Goal: Task Accomplishment & Management: Manage account settings

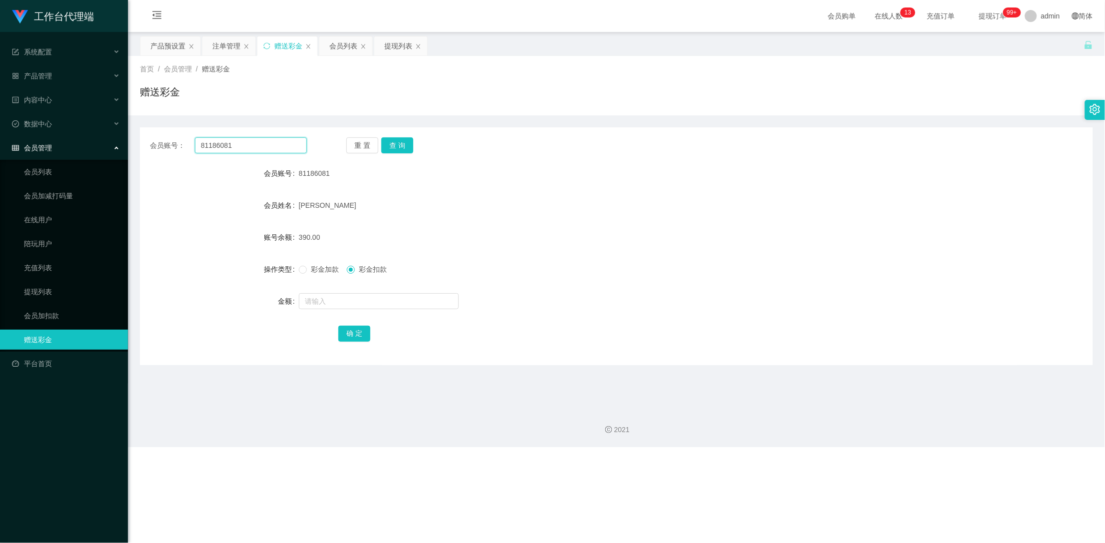
drag, startPoint x: 246, startPoint y: 145, endPoint x: 104, endPoint y: 137, distance: 141.6
click at [104, 137] on section "工作台代理端 系统配置 产品管理 产品列表 产品预设置 开奖记录 注单管理 即时注单 内容中心 数据中心 会员管理 会员列表 会员加减打码量 在线用户 陪玩用…" at bounding box center [552, 223] width 1105 height 447
paste input "9503626"
type input "89503626"
click at [397, 136] on div "会员账号： 89503626 重 置 查 询 会员账号 81186081 会员姓名 [PERSON_NAME] Hin 账号余额 390.00 操作类型 彩金…" at bounding box center [616, 246] width 953 height 238
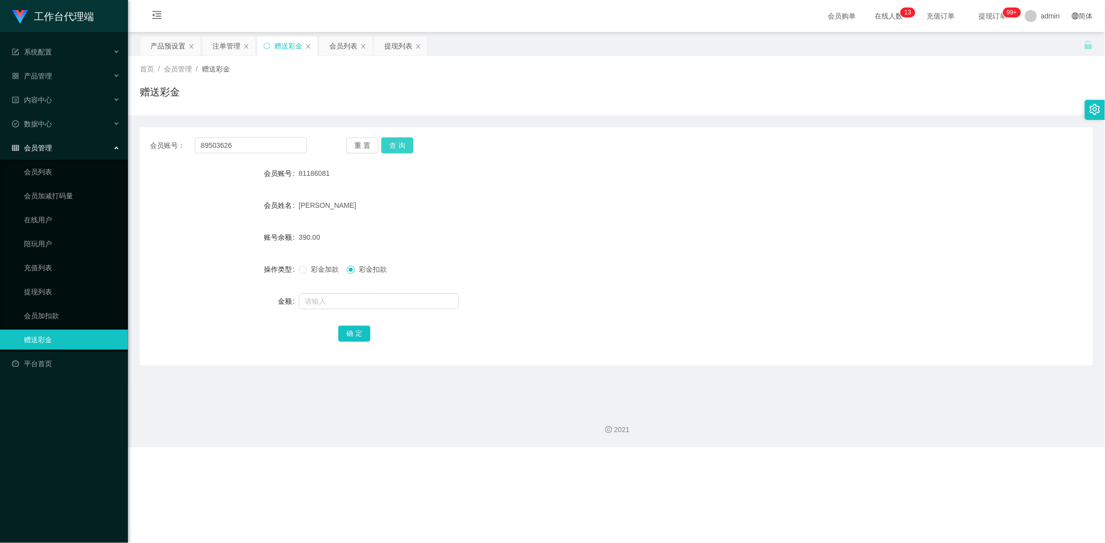
click at [397, 145] on button "查 询" at bounding box center [397, 145] width 32 height 16
click at [223, 46] on div "注单管理" at bounding box center [226, 45] width 28 height 19
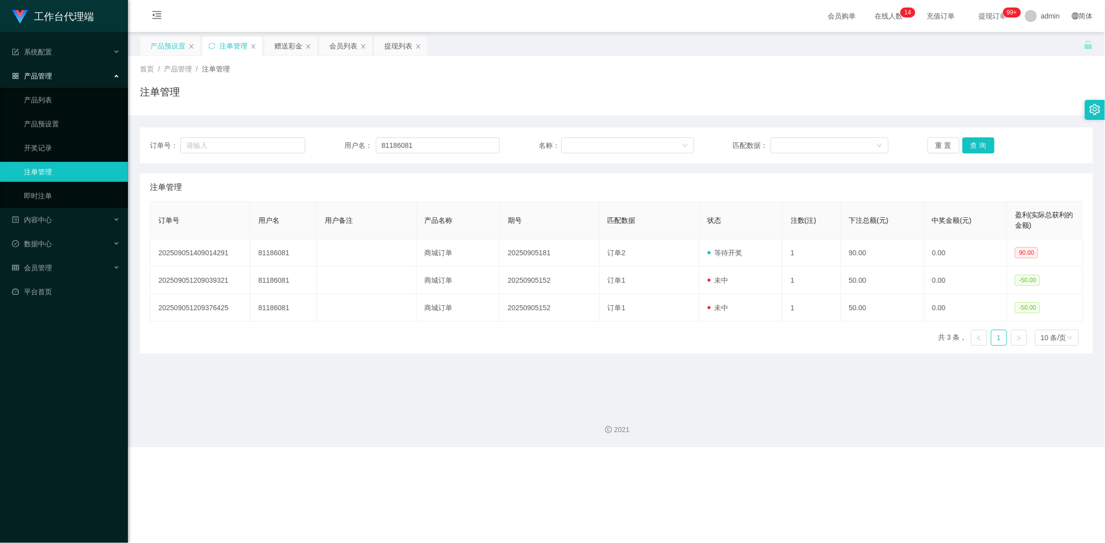
click at [166, 44] on div "产品预设置" at bounding box center [167, 45] width 35 height 19
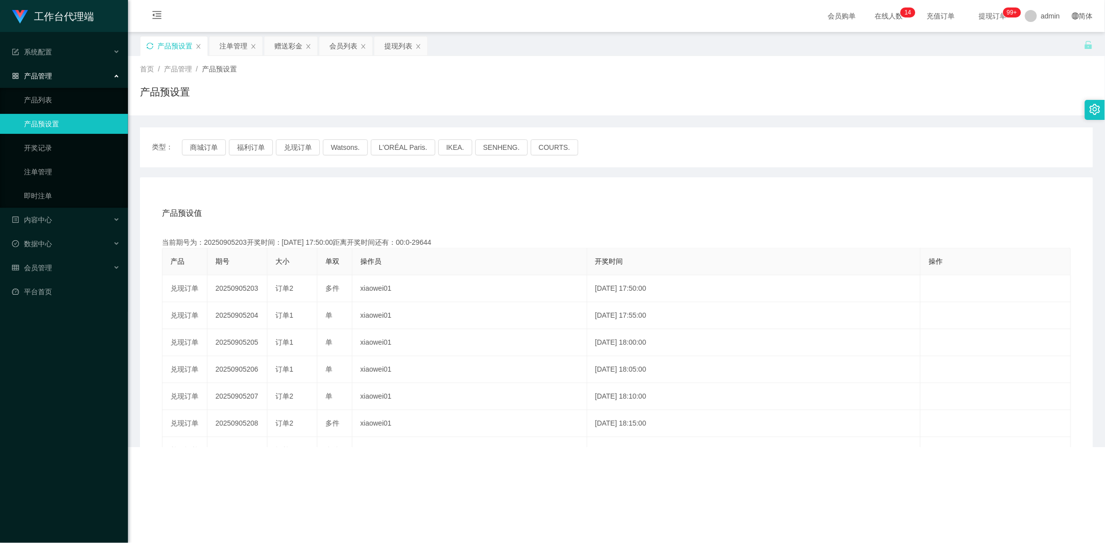
click at [147, 46] on icon "图标: sync" at bounding box center [149, 45] width 7 height 7
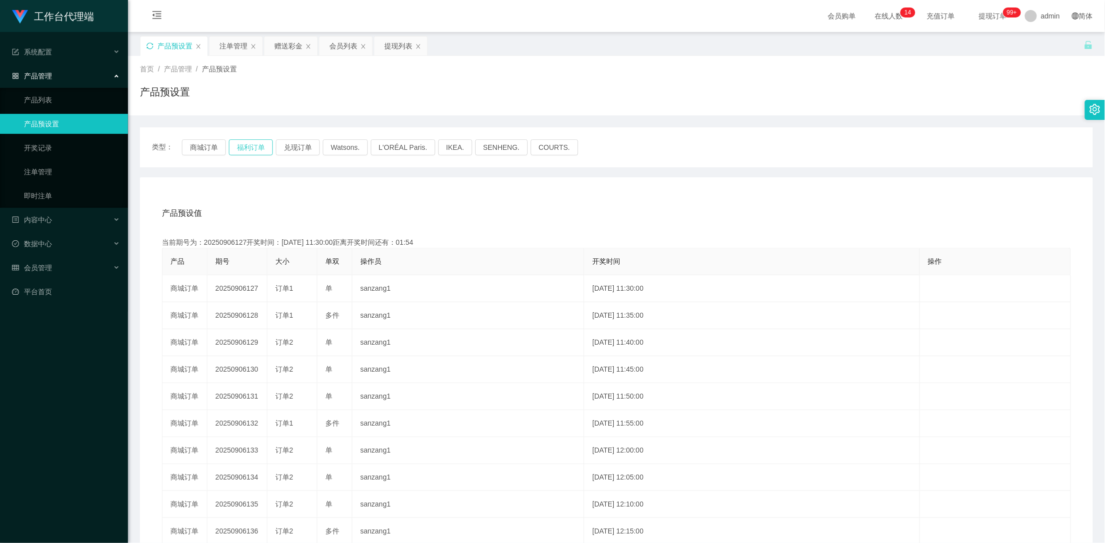
drag, startPoint x: 252, startPoint y: 144, endPoint x: 253, endPoint y: 151, distance: 7.2
click at [252, 145] on button "福利订单" at bounding box center [251, 147] width 44 height 16
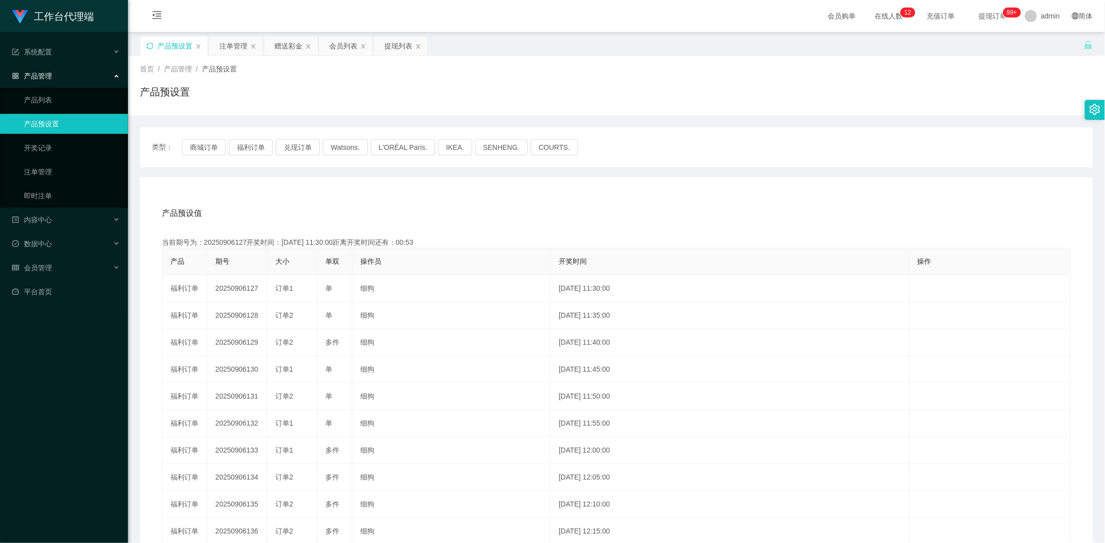
click at [280, 44] on div "赠送彩金" at bounding box center [288, 45] width 28 height 19
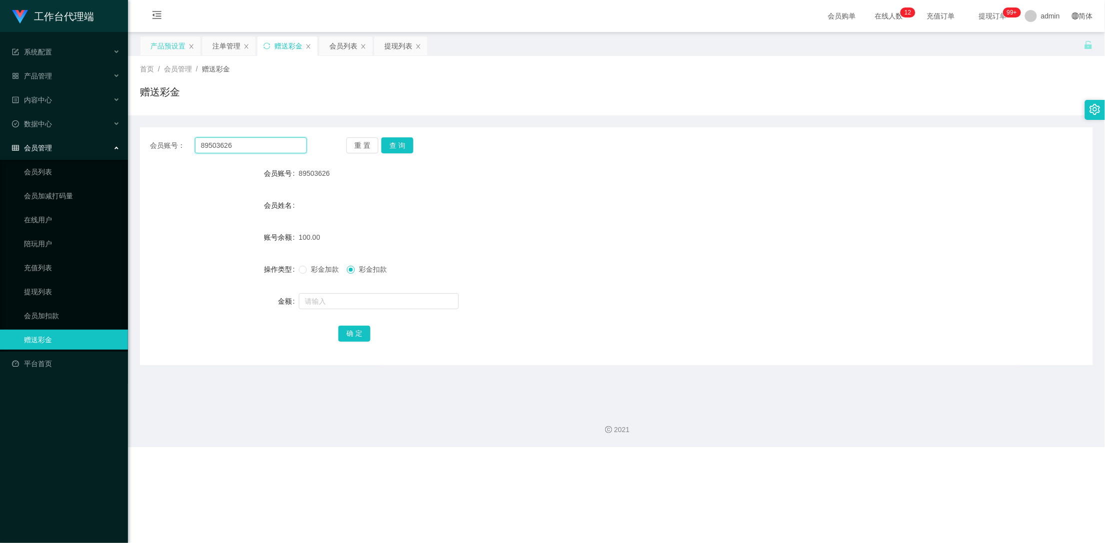
drag, startPoint x: 256, startPoint y: 145, endPoint x: 155, endPoint y: 144, distance: 100.4
click at [155, 144] on div "会员账号： 89503626" at bounding box center [228, 145] width 157 height 16
drag, startPoint x: 230, startPoint y: 48, endPoint x: 244, endPoint y: 92, distance: 45.5
click at [229, 48] on div "注单管理" at bounding box center [226, 45] width 28 height 19
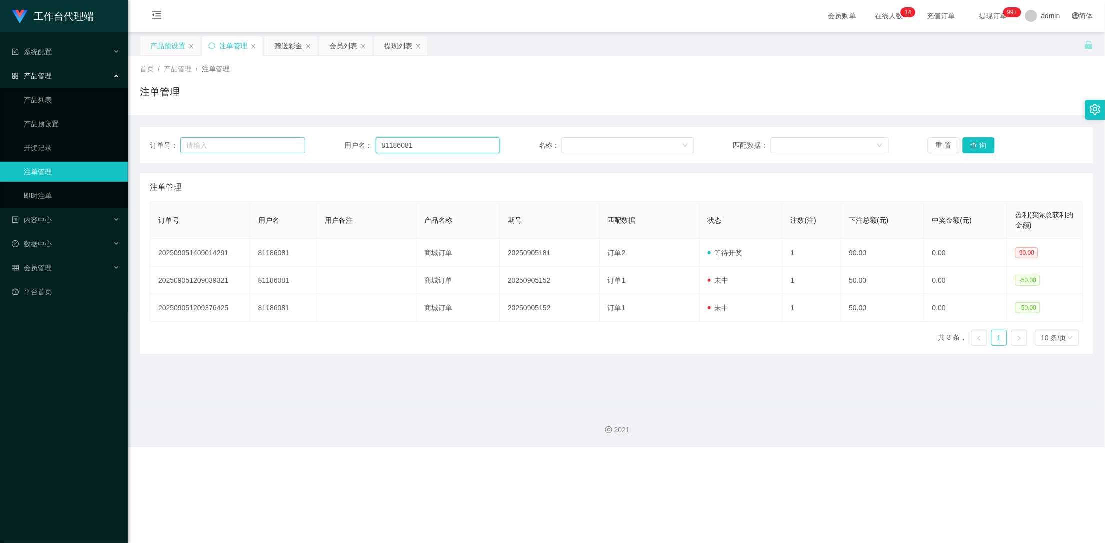
drag, startPoint x: 432, startPoint y: 146, endPoint x: 280, endPoint y: 140, distance: 151.5
click at [280, 140] on div "订单号： 用户名： 81186081 名称： 匹配数据： 重 置 查 询" at bounding box center [616, 145] width 933 height 16
paste input "9503626"
type input "89503626"
click at [965, 141] on button "查 询" at bounding box center [978, 145] width 32 height 16
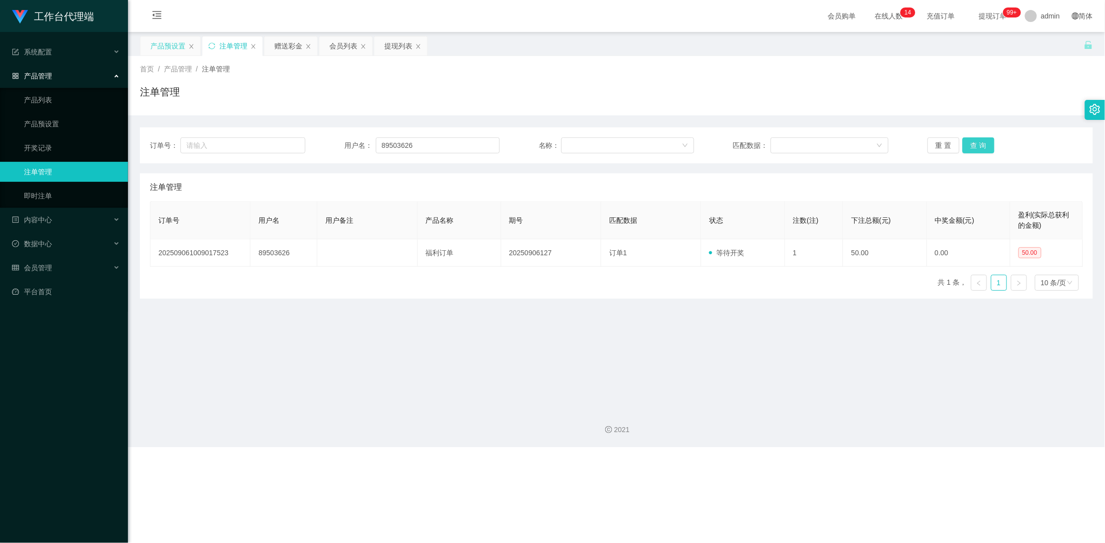
click at [970, 141] on button "查 询" at bounding box center [978, 145] width 32 height 16
click at [170, 44] on div "产品预设置" at bounding box center [167, 45] width 35 height 19
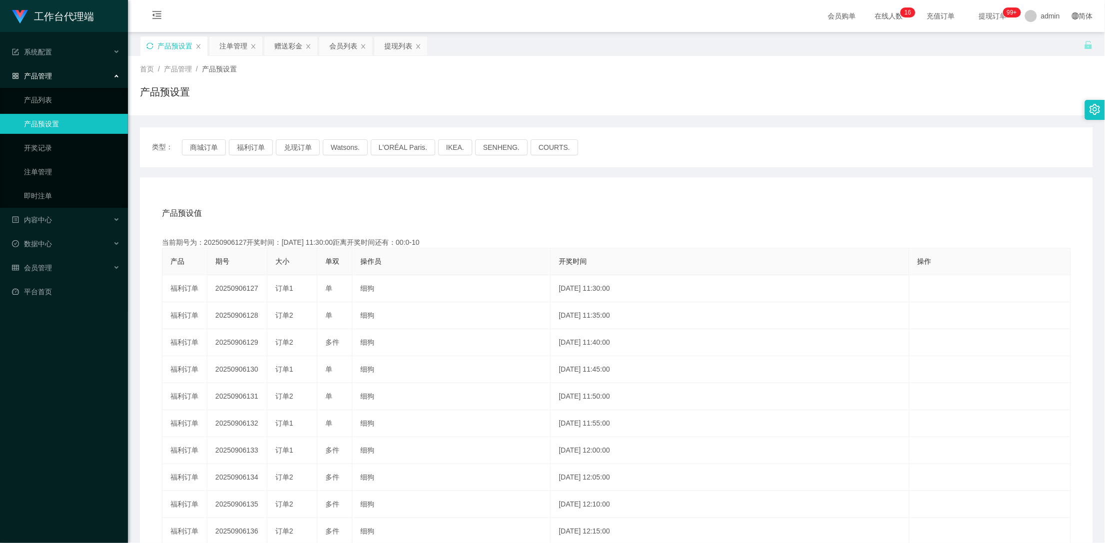
click at [147, 47] on icon "图标: sync" at bounding box center [149, 45] width 6 height 6
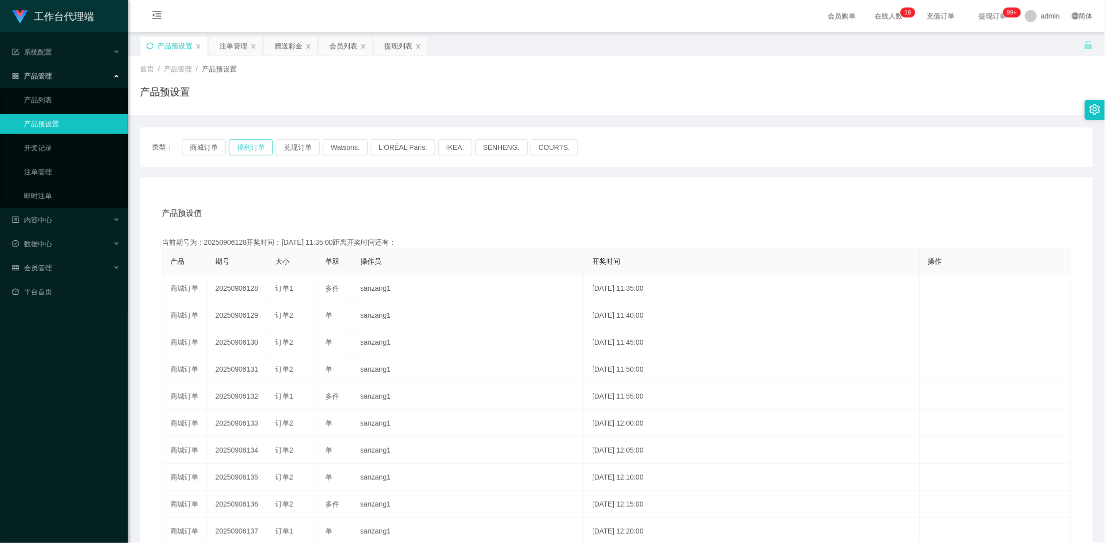
click at [235, 148] on button "福利订单" at bounding box center [251, 147] width 44 height 16
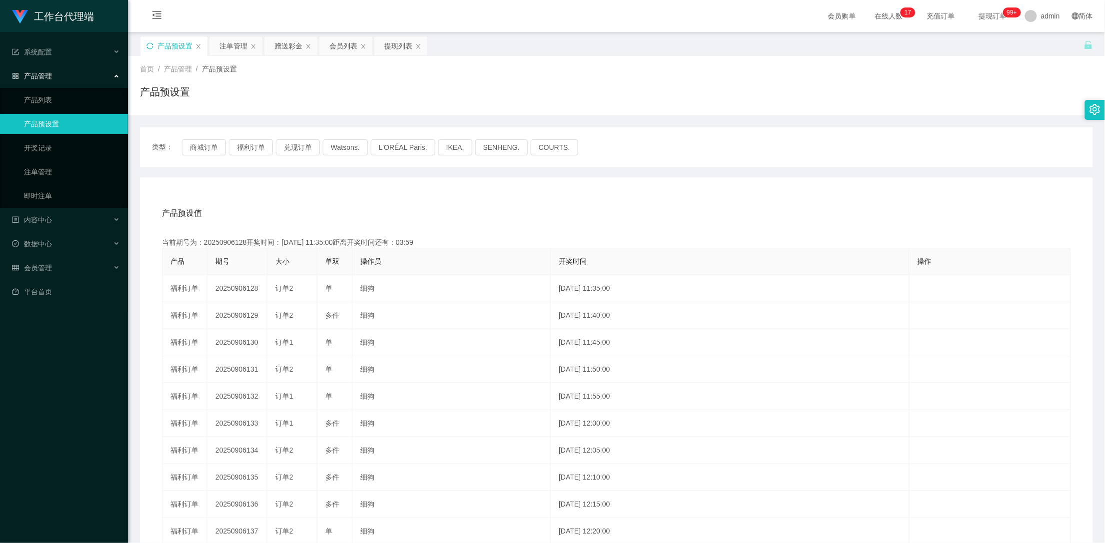
drag, startPoint x: 277, startPoint y: 45, endPoint x: 302, endPoint y: 78, distance: 41.4
click at [277, 45] on div "赠送彩金" at bounding box center [288, 45] width 28 height 19
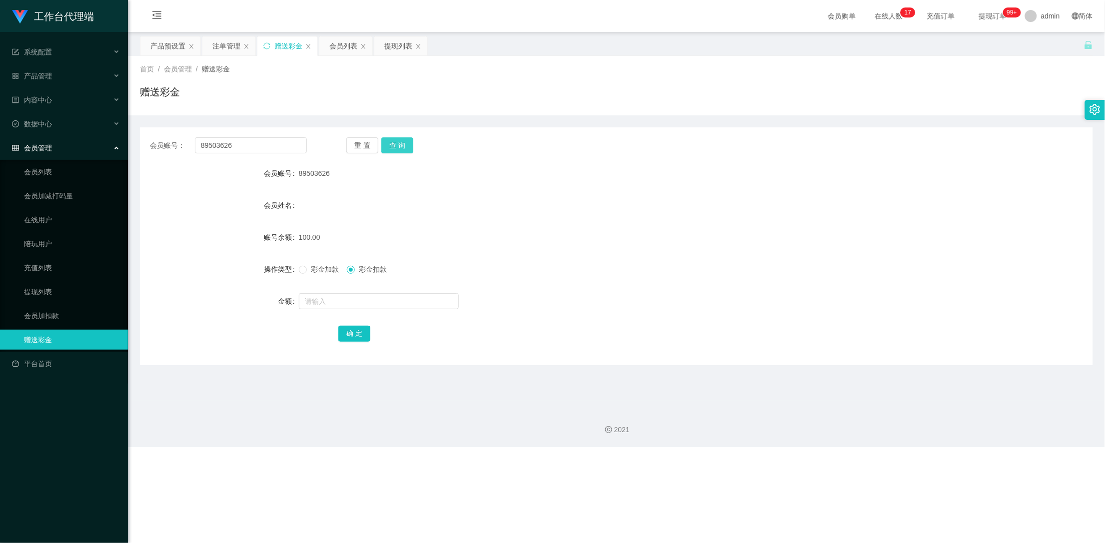
click at [394, 139] on button "查 询" at bounding box center [397, 145] width 32 height 16
drag, startPoint x: 249, startPoint y: 146, endPoint x: 182, endPoint y: 144, distance: 67.0
click at [182, 144] on div "会员账号： 89503626" at bounding box center [228, 145] width 157 height 16
type input "89503626"
click at [408, 142] on button "查 询" at bounding box center [397, 145] width 32 height 16
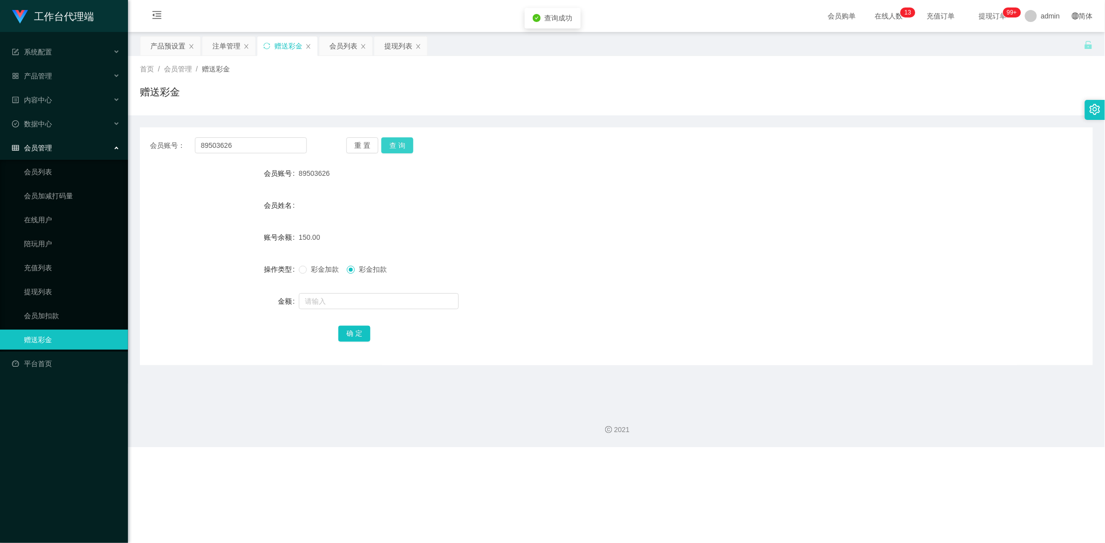
click at [402, 147] on button "查 询" at bounding box center [397, 145] width 32 height 16
drag, startPoint x: 214, startPoint y: 46, endPoint x: 250, endPoint y: 45, distance: 36.5
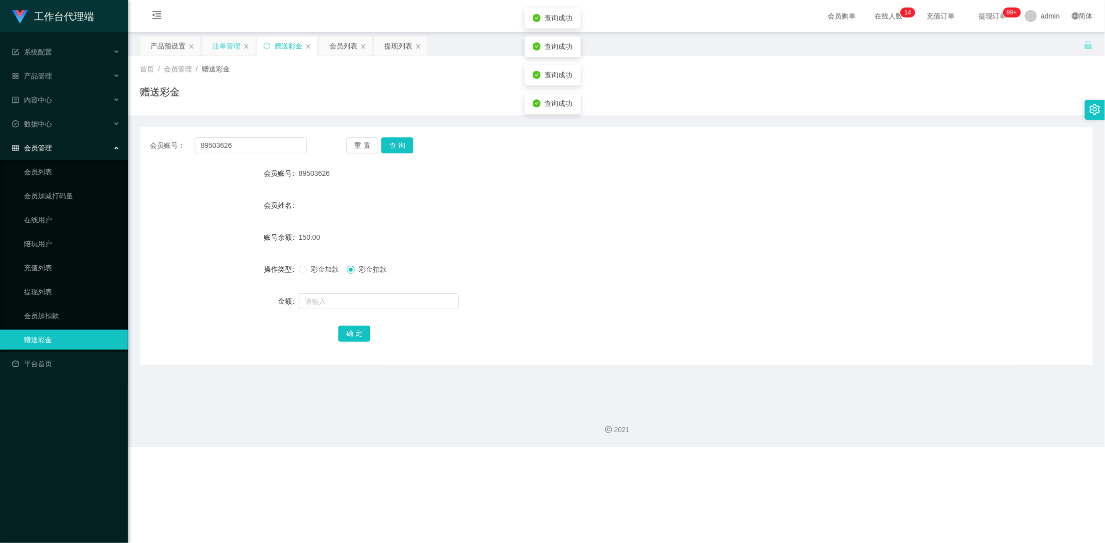
click at [214, 46] on div "注单管理" at bounding box center [226, 45] width 28 height 19
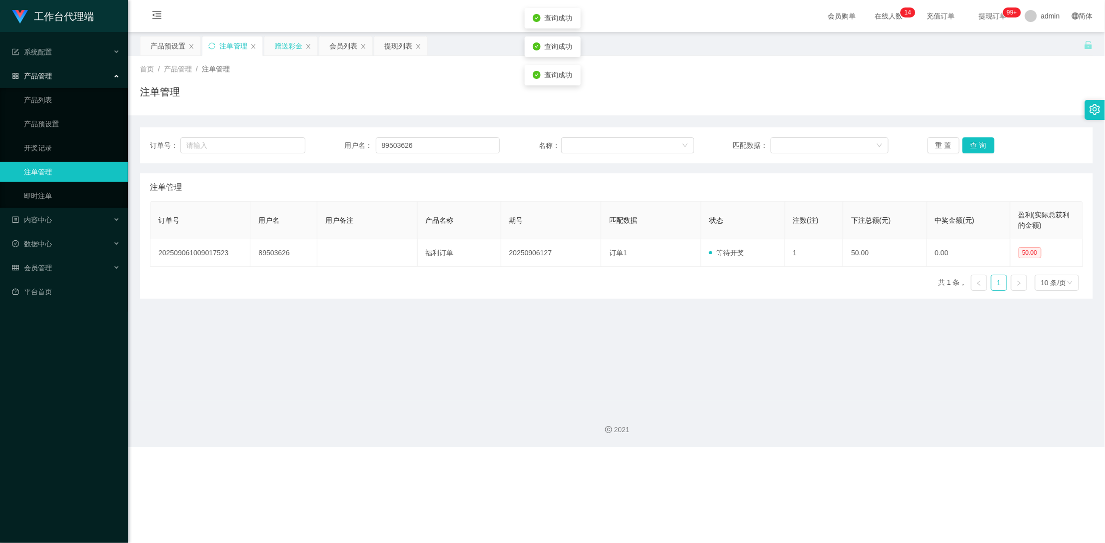
click at [287, 44] on div "赠送彩金" at bounding box center [288, 45] width 28 height 19
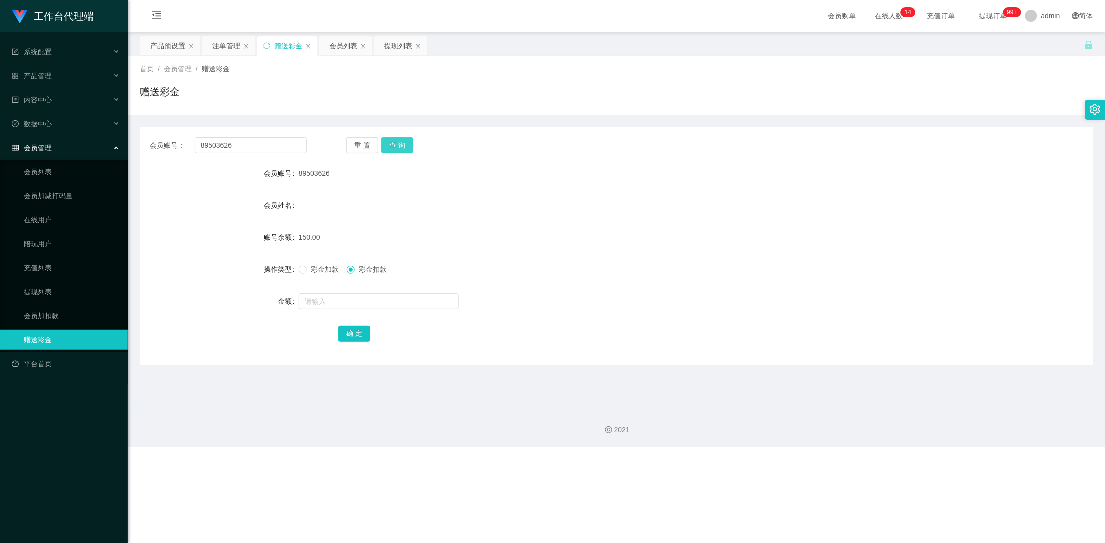
click at [401, 146] on button "查 询" at bounding box center [397, 145] width 32 height 16
drag, startPoint x: 401, startPoint y: 146, endPoint x: 383, endPoint y: 137, distance: 20.1
click at [401, 146] on button "查 询" at bounding box center [397, 145] width 32 height 16
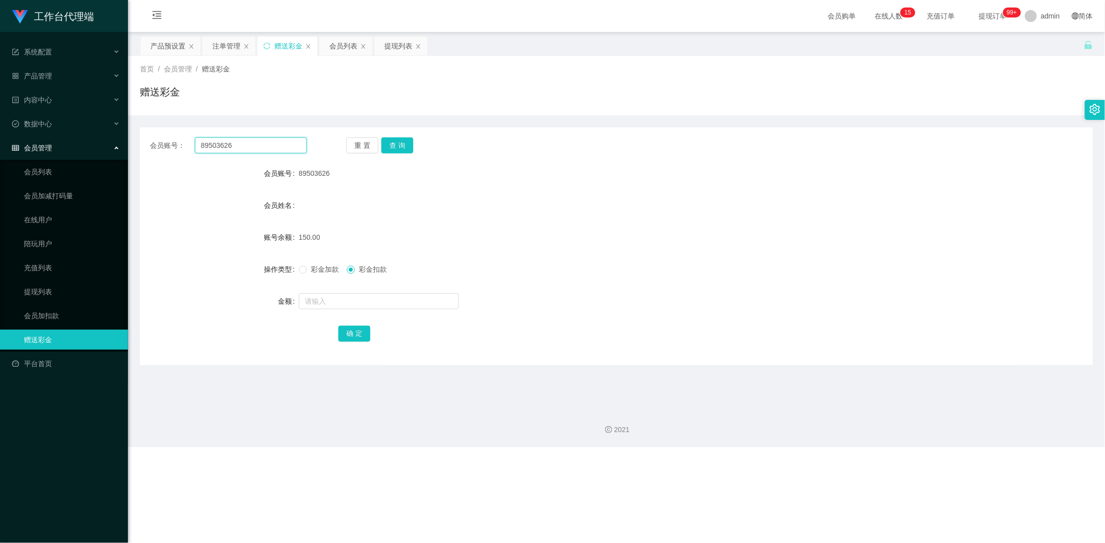
drag, startPoint x: 267, startPoint y: 151, endPoint x: 178, endPoint y: 147, distance: 89.5
click at [178, 147] on div "会员账号： 89503626" at bounding box center [228, 145] width 157 height 16
type input "86208127"
click at [408, 147] on button "查 询" at bounding box center [397, 145] width 32 height 16
drag, startPoint x: 261, startPoint y: 144, endPoint x: 169, endPoint y: 138, distance: 92.1
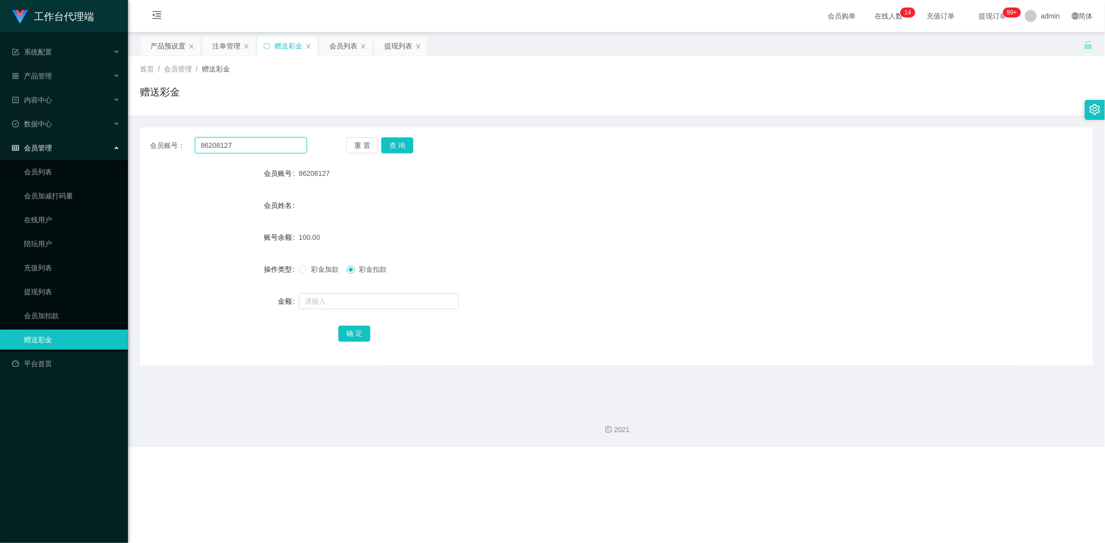
click at [169, 138] on div "会员账号： 86208127" at bounding box center [228, 145] width 157 height 16
click at [224, 47] on div "注单管理" at bounding box center [226, 45] width 28 height 19
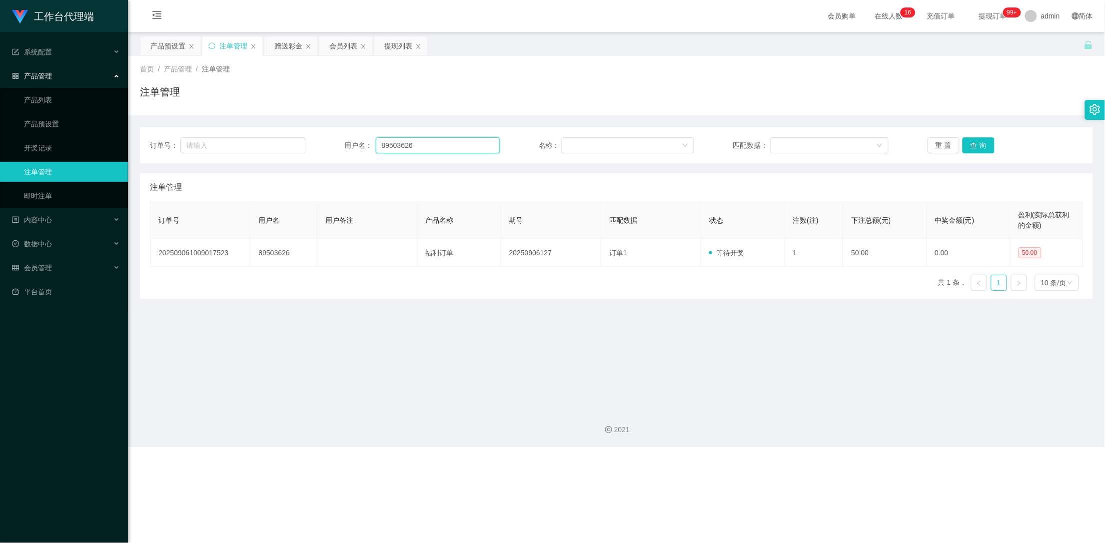
drag, startPoint x: 421, startPoint y: 145, endPoint x: 314, endPoint y: 140, distance: 106.5
click at [314, 140] on div "订单号： 用户名： 89503626 名称： 匹配数据： 重 置 查 询" at bounding box center [616, 145] width 933 height 16
paste input "6208127"
type input "86208127"
click at [972, 147] on button "查 询" at bounding box center [978, 145] width 32 height 16
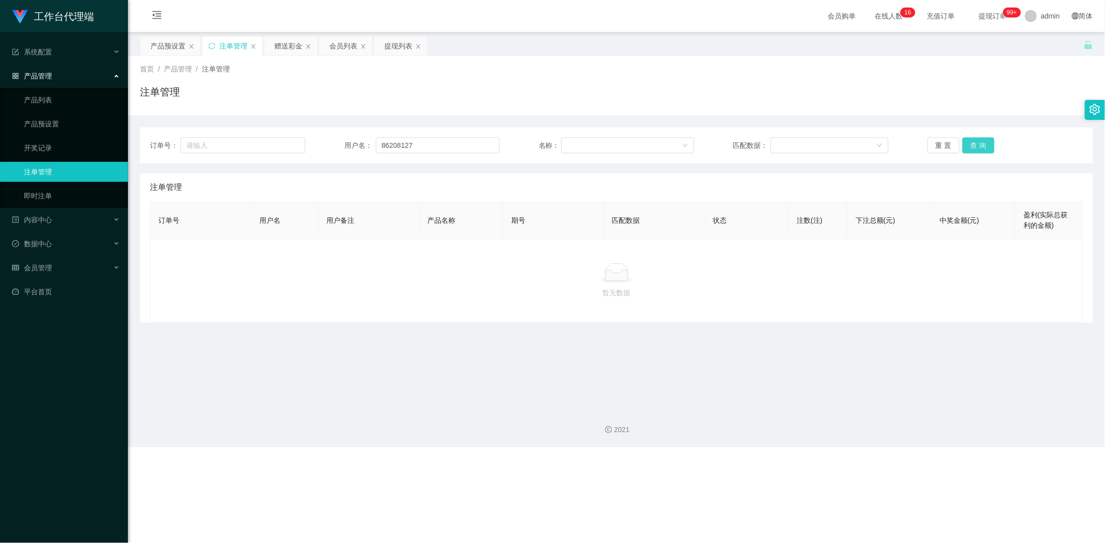
click at [973, 145] on button "查 询" at bounding box center [978, 145] width 32 height 16
click at [973, 145] on div "重 置 查 询" at bounding box center [1004, 145] width 155 height 16
click at [973, 145] on button "查 询" at bounding box center [978, 145] width 32 height 16
click at [278, 42] on div "赠送彩金" at bounding box center [288, 45] width 28 height 19
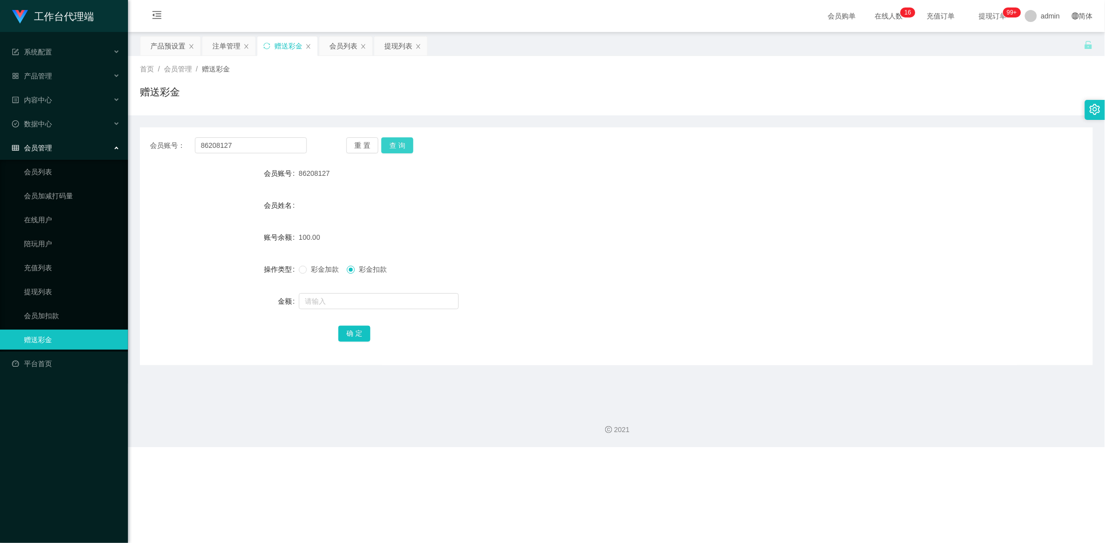
click at [402, 148] on button "查 询" at bounding box center [397, 145] width 32 height 16
click at [402, 148] on button "查 询" at bounding box center [402, 145] width 43 height 16
click at [402, 149] on button "查 询" at bounding box center [397, 145] width 32 height 16
click at [224, 48] on div "注单管理" at bounding box center [226, 45] width 28 height 19
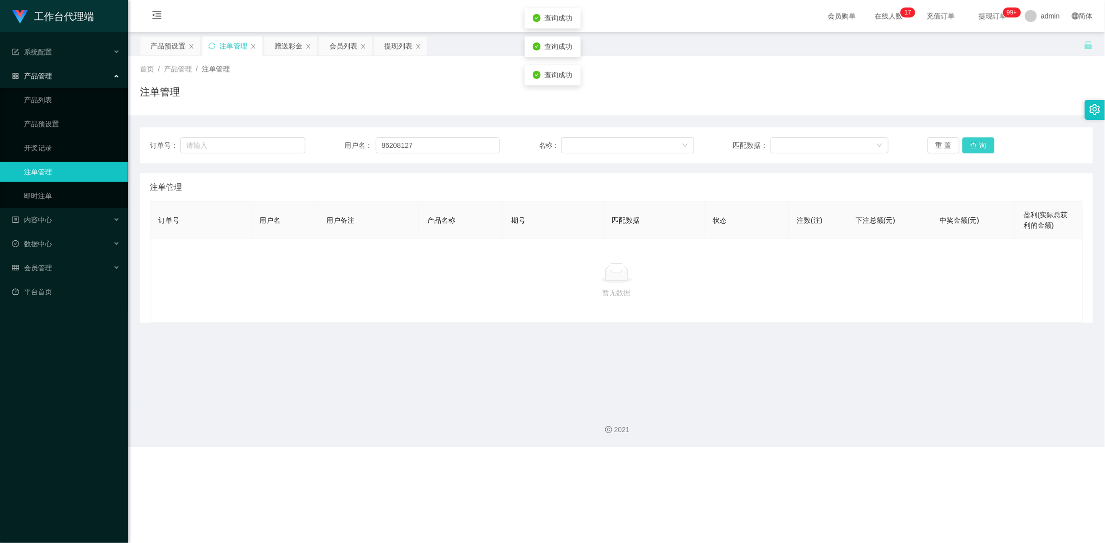
click at [978, 147] on button "查 询" at bounding box center [978, 145] width 32 height 16
click at [978, 147] on button "查 询" at bounding box center [983, 145] width 43 height 16
click at [280, 45] on div "赠送彩金" at bounding box center [288, 45] width 28 height 19
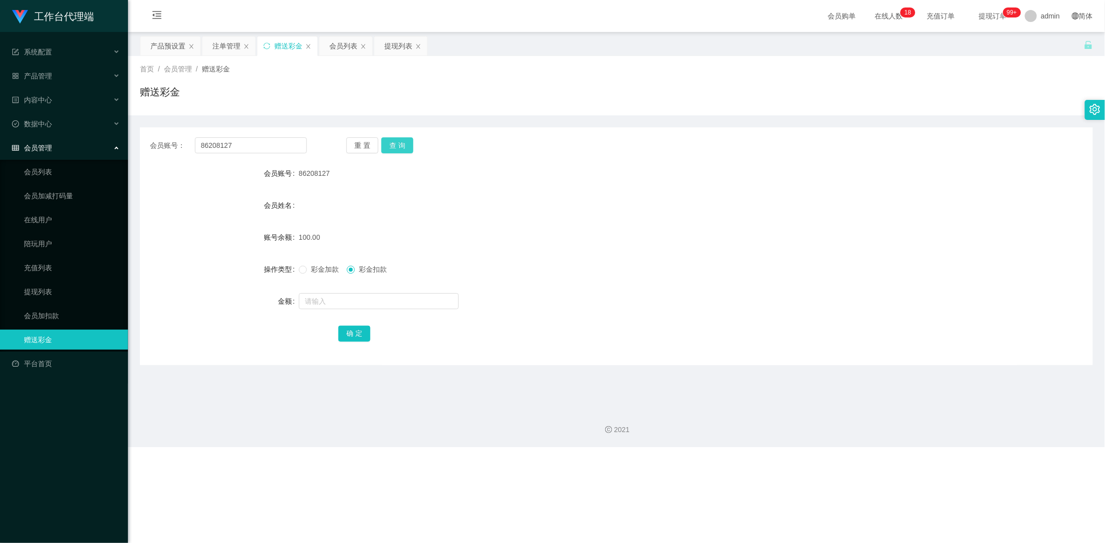
click at [401, 143] on button "查 询" at bounding box center [397, 145] width 32 height 16
click at [402, 142] on button "查 询" at bounding box center [397, 145] width 32 height 16
drag, startPoint x: 402, startPoint y: 142, endPoint x: 398, endPoint y: 138, distance: 5.7
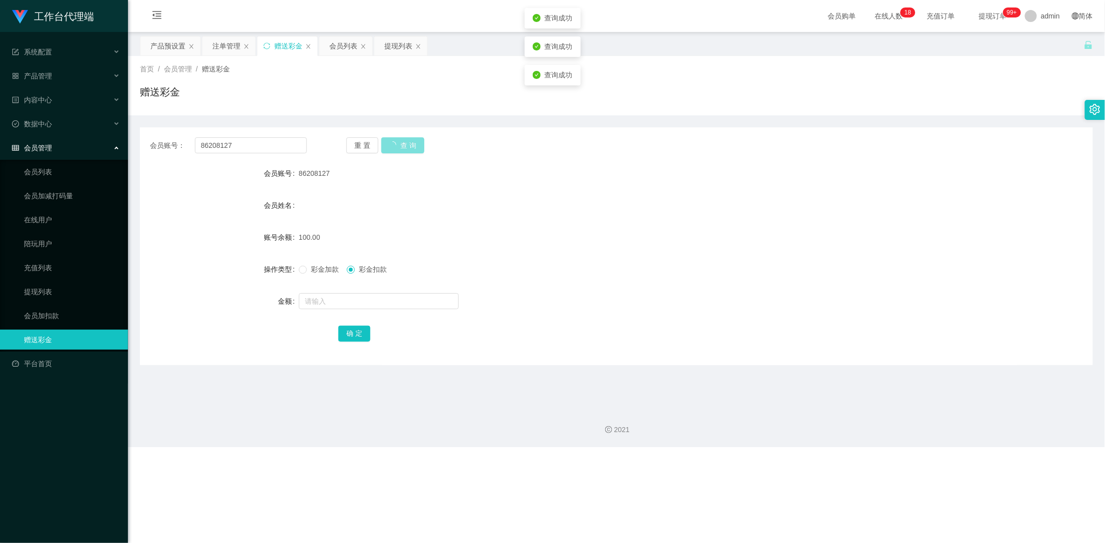
click at [402, 142] on button "查 询" at bounding box center [402, 145] width 43 height 16
drag, startPoint x: 227, startPoint y: 41, endPoint x: 242, endPoint y: 48, distance: 17.2
click at [226, 41] on div "注单管理" at bounding box center [226, 45] width 28 height 19
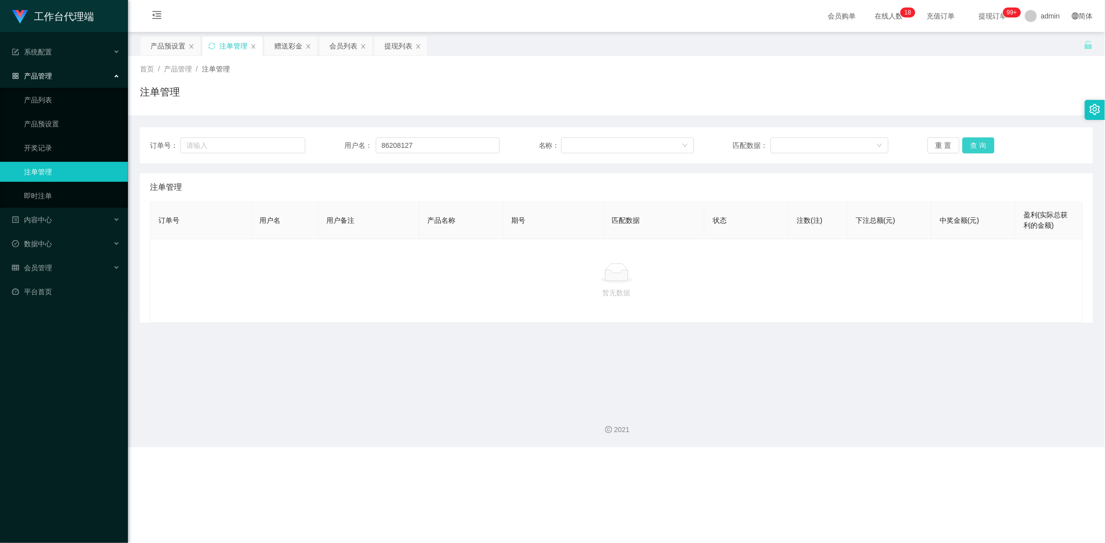
click at [970, 139] on button "查 询" at bounding box center [978, 145] width 32 height 16
click at [971, 140] on button "查 询" at bounding box center [978, 145] width 32 height 16
click at [293, 47] on div "赠送彩金" at bounding box center [288, 45] width 28 height 19
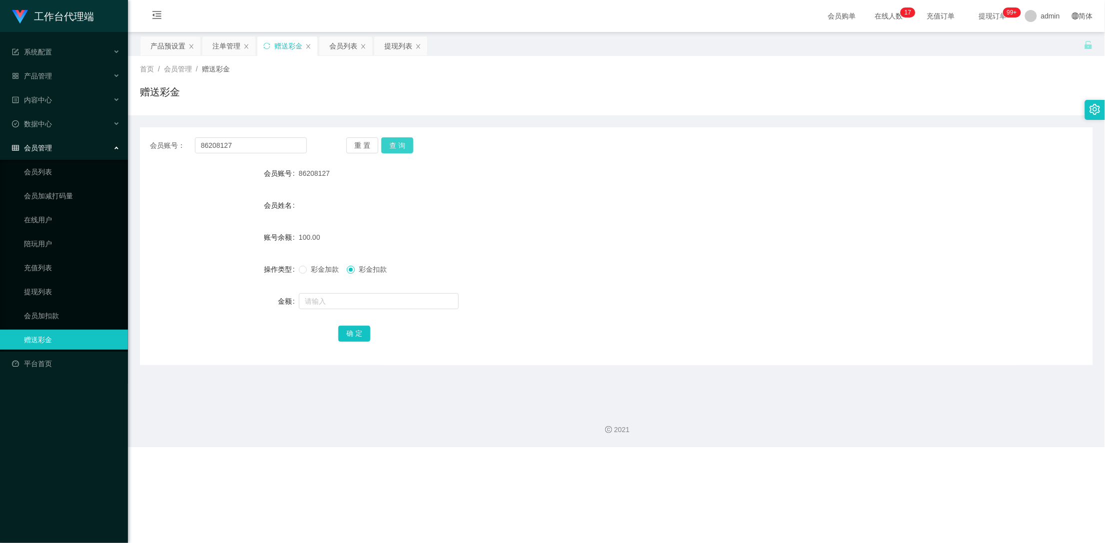
click at [401, 144] on button "查 询" at bounding box center [397, 145] width 32 height 16
drag, startPoint x: 212, startPoint y: 146, endPoint x: 151, endPoint y: 145, distance: 61.0
click at [151, 145] on div "会员账号： 86208127" at bounding box center [228, 145] width 157 height 16
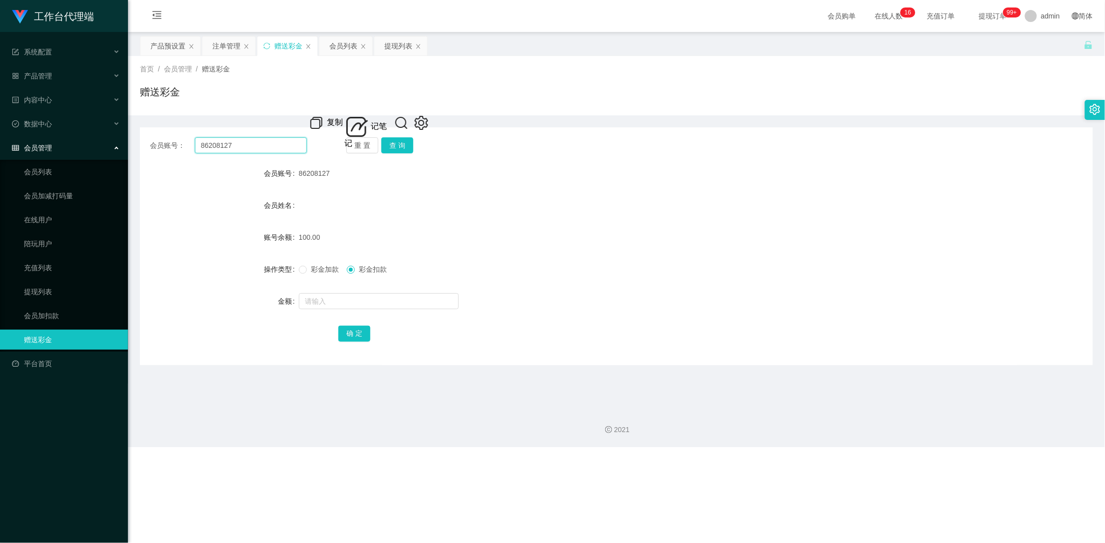
paste input "stst0619"
click at [400, 147] on button "查 询" at bounding box center [397, 145] width 32 height 16
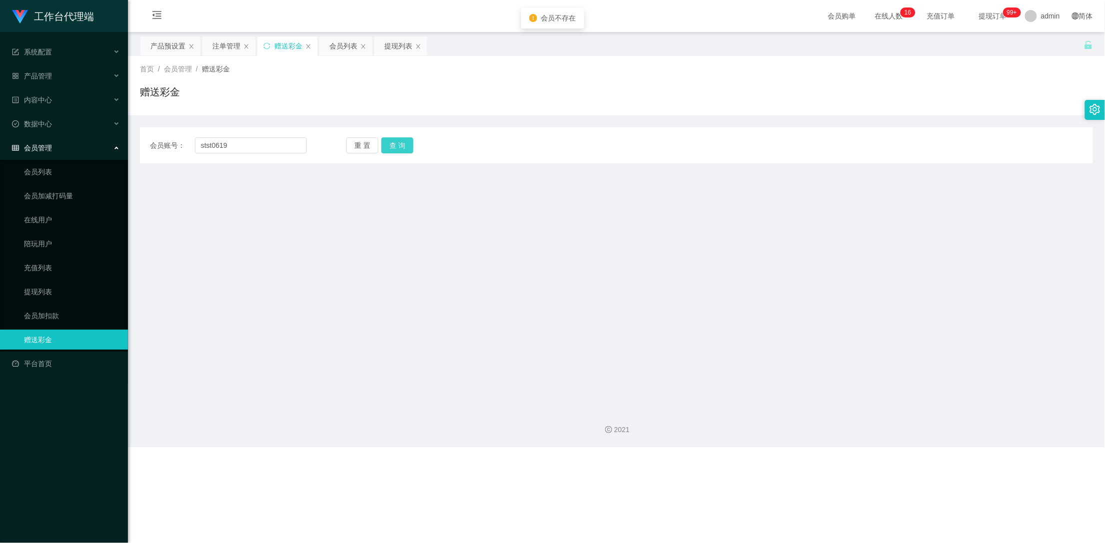
click at [400, 147] on button "查 询" at bounding box center [397, 145] width 32 height 16
click at [400, 147] on button "查 询" at bounding box center [402, 145] width 43 height 16
click at [400, 147] on button "查 询" at bounding box center [397, 145] width 32 height 16
click at [200, 145] on input "stst0619" at bounding box center [251, 145] width 112 height 16
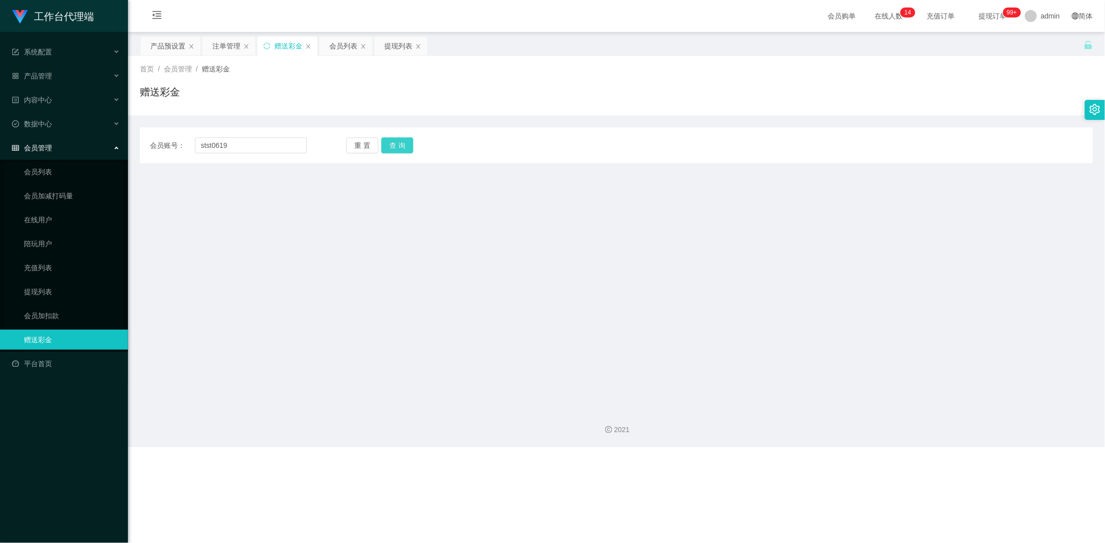
click at [394, 144] on button "查 询" at bounding box center [397, 145] width 32 height 16
drag, startPoint x: 397, startPoint y: 144, endPoint x: 282, endPoint y: 143, distance: 114.9
click at [397, 144] on button "查 询" at bounding box center [397, 145] width 32 height 16
click at [255, 143] on input "stst0619" at bounding box center [251, 145] width 112 height 16
type input "stst0619"
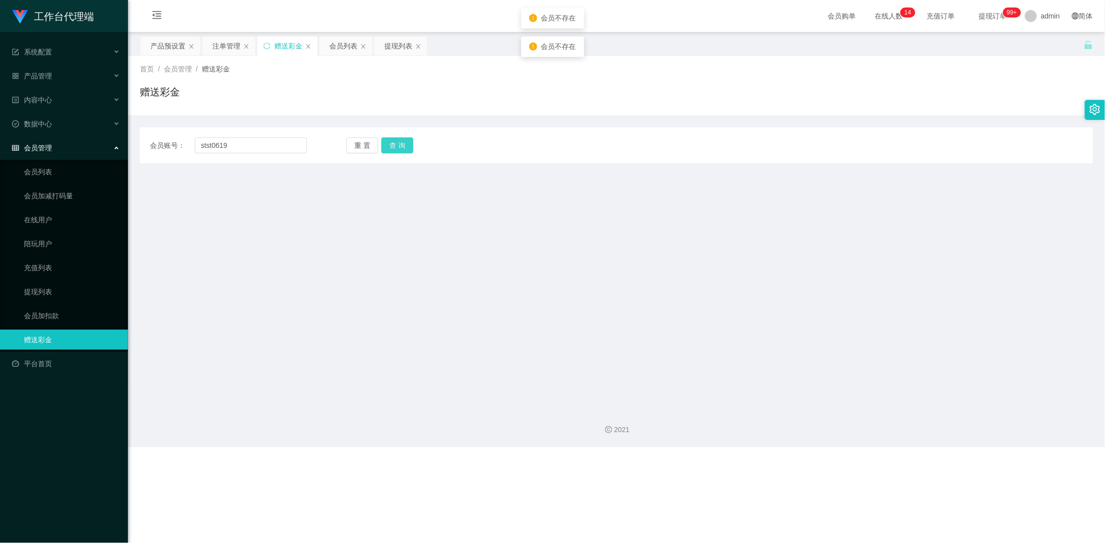
click at [392, 148] on button "查 询" at bounding box center [397, 145] width 32 height 16
click at [255, 144] on input "stst0619" at bounding box center [251, 145] width 112 height 16
click at [405, 142] on button "查 询" at bounding box center [397, 145] width 32 height 16
click at [403, 143] on button "查 询" at bounding box center [397, 145] width 32 height 16
click at [403, 143] on button "查 询" at bounding box center [402, 145] width 43 height 16
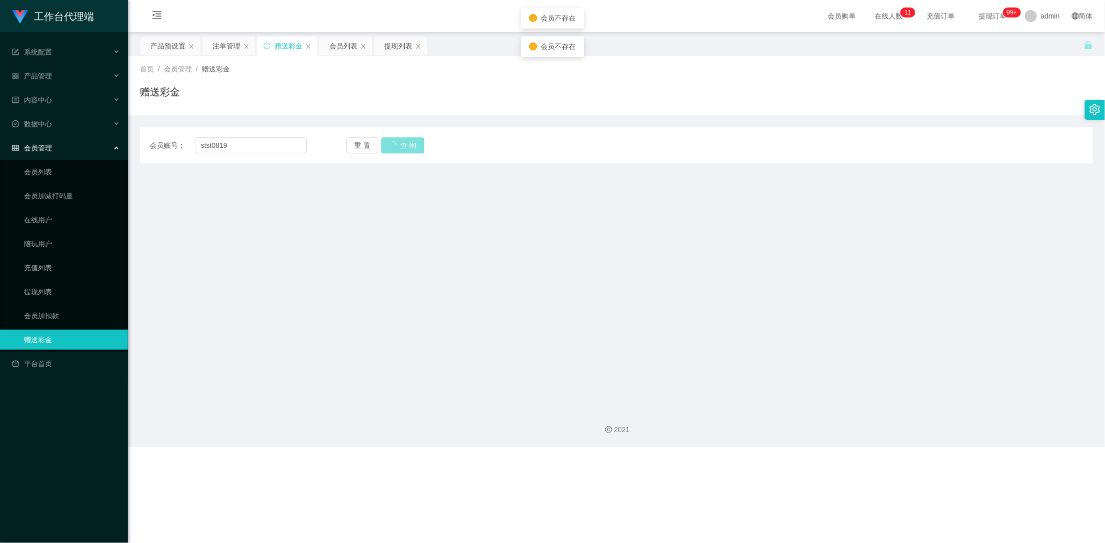
drag, startPoint x: 403, startPoint y: 143, endPoint x: 393, endPoint y: 144, distance: 10.0
click at [403, 143] on button "查 询" at bounding box center [402, 145] width 43 height 16
click at [202, 145] on input "stst0819" at bounding box center [251, 145] width 112 height 16
type input "stst0819"
click at [403, 149] on button "查 询" at bounding box center [397, 145] width 32 height 16
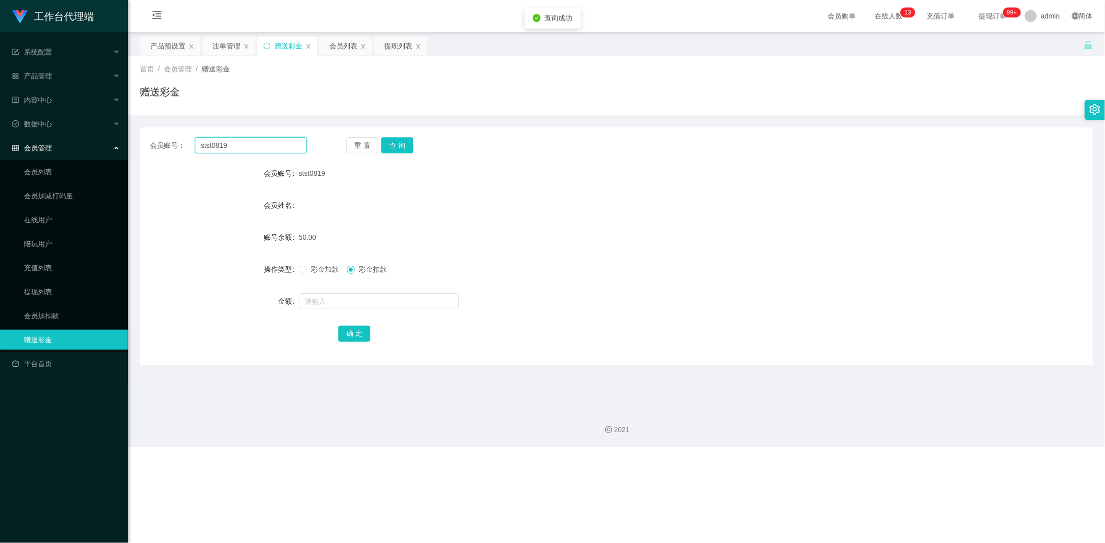
click at [251, 150] on input "stst0819" at bounding box center [251, 145] width 112 height 16
click at [302, 274] on span at bounding box center [303, 270] width 8 height 8
drag, startPoint x: 246, startPoint y: 148, endPoint x: 172, endPoint y: 148, distance: 73.4
click at [172, 148] on div "会员账号： stst0819" at bounding box center [228, 145] width 157 height 16
drag, startPoint x: 224, startPoint y: 50, endPoint x: 259, endPoint y: 79, distance: 45.5
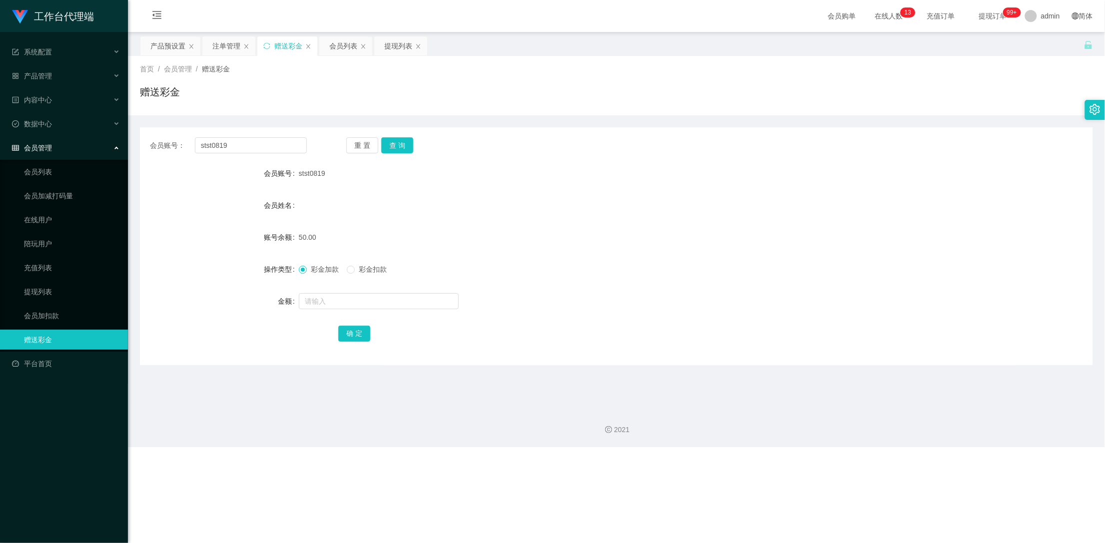
click at [224, 50] on div "注单管理" at bounding box center [226, 45] width 28 height 19
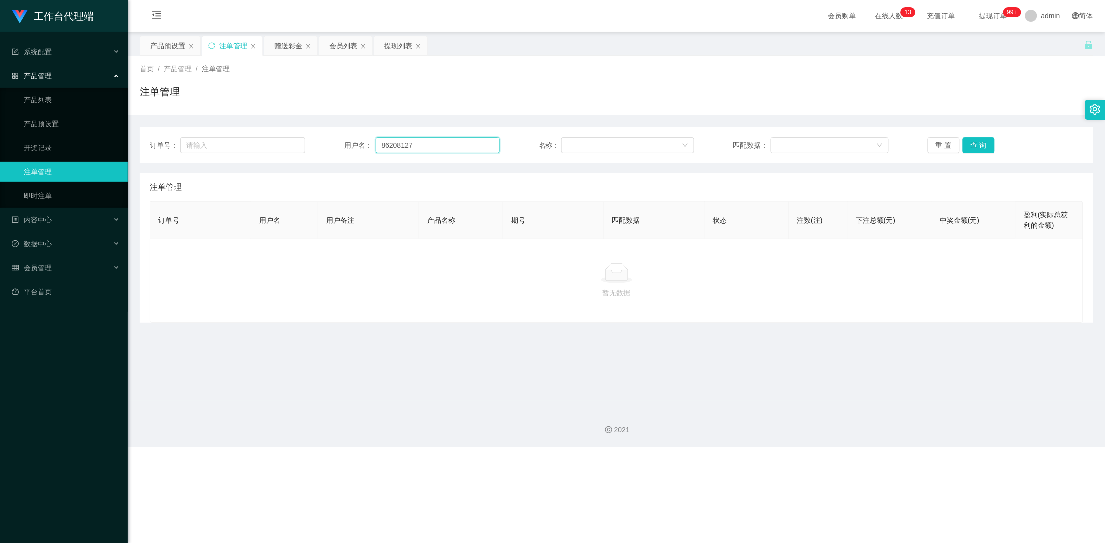
drag, startPoint x: 432, startPoint y: 145, endPoint x: 335, endPoint y: 142, distance: 97.0
click at [335, 142] on div "订单号： 用户名： 86208127 名称： 匹配数据： 重 置 查 询" at bounding box center [616, 145] width 933 height 16
paste input "stst0819"
type input "stst0819"
click at [974, 144] on button "查 询" at bounding box center [978, 145] width 32 height 16
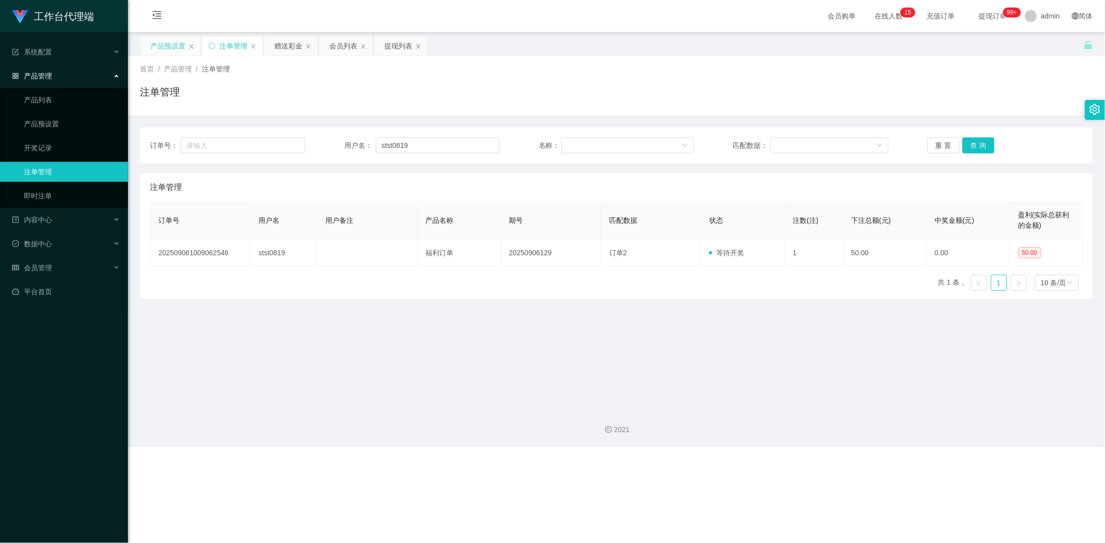
click at [170, 47] on div "产品预设置" at bounding box center [167, 45] width 35 height 19
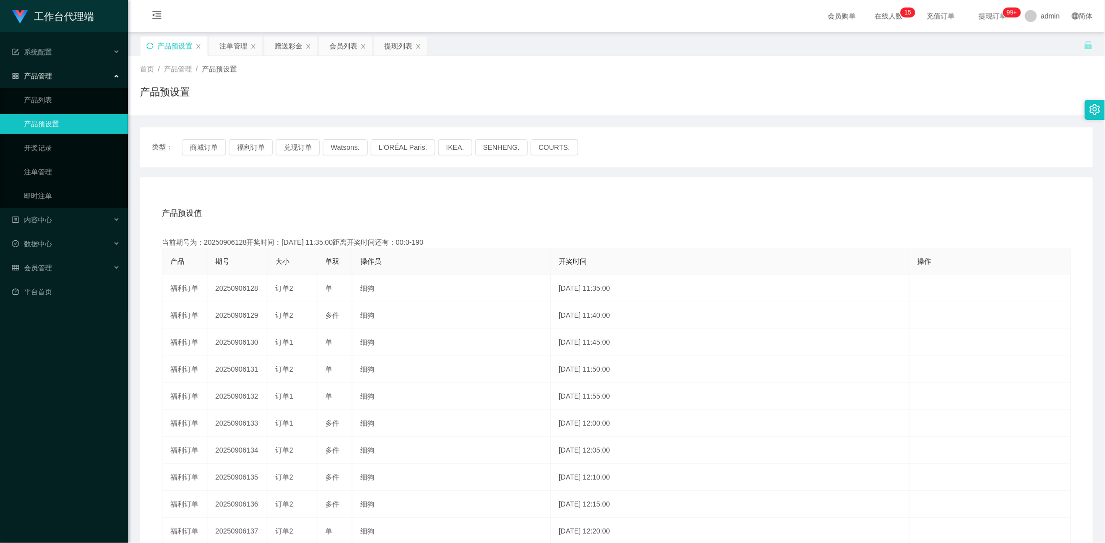
click at [149, 46] on icon "图标: sync" at bounding box center [149, 45] width 7 height 7
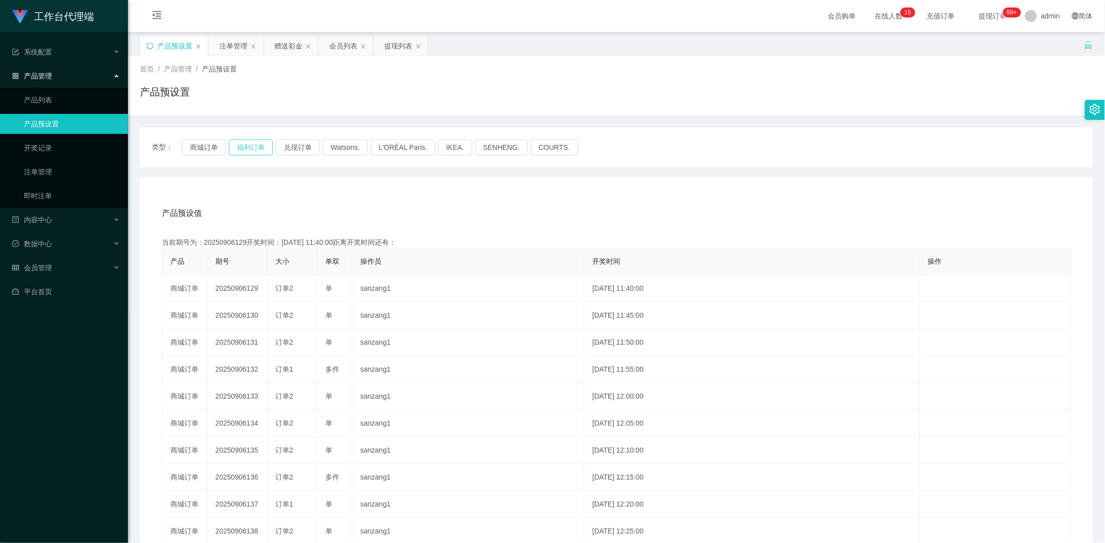
click at [243, 148] on button "福利订单" at bounding box center [251, 147] width 44 height 16
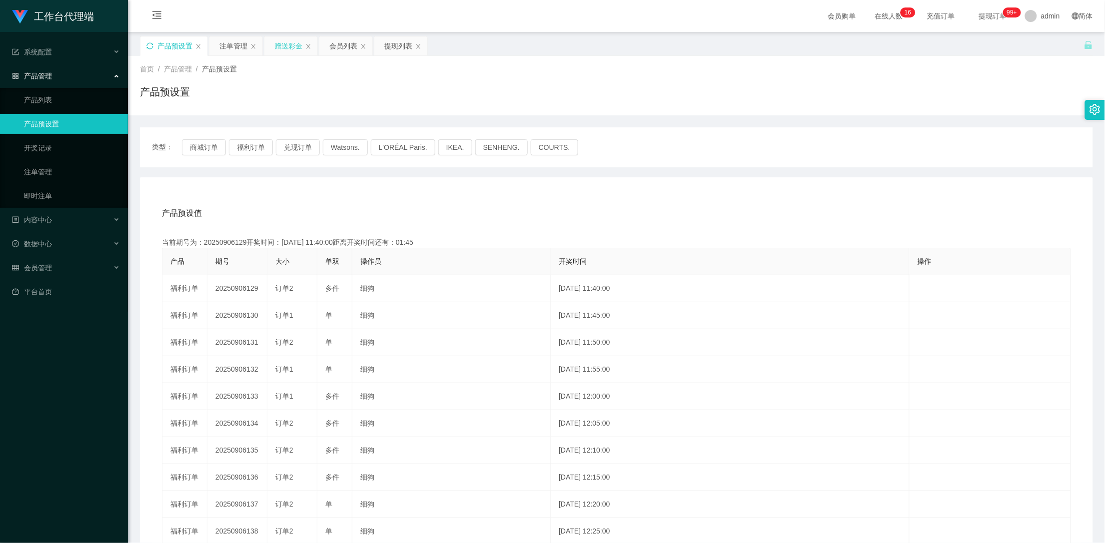
click at [277, 45] on div "赠送彩金" at bounding box center [288, 45] width 28 height 19
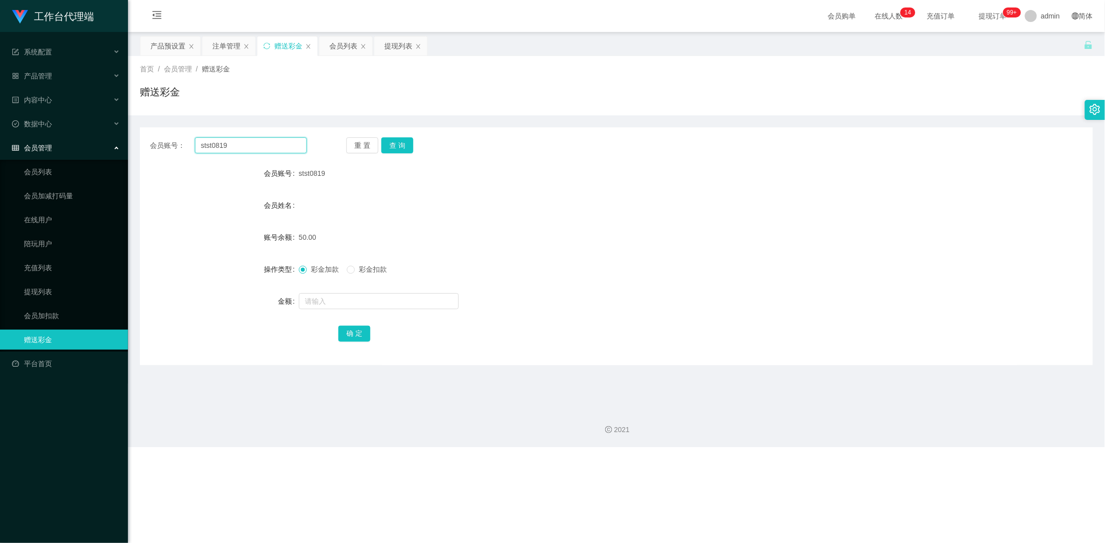
drag, startPoint x: 237, startPoint y: 147, endPoint x: 164, endPoint y: 144, distance: 73.0
click at [164, 144] on div "会员账号： stst0819" at bounding box center [228, 145] width 157 height 16
type input "86208127"
click at [399, 144] on button "查 询" at bounding box center [397, 145] width 32 height 16
click at [399, 145] on button "查 询" at bounding box center [397, 145] width 32 height 16
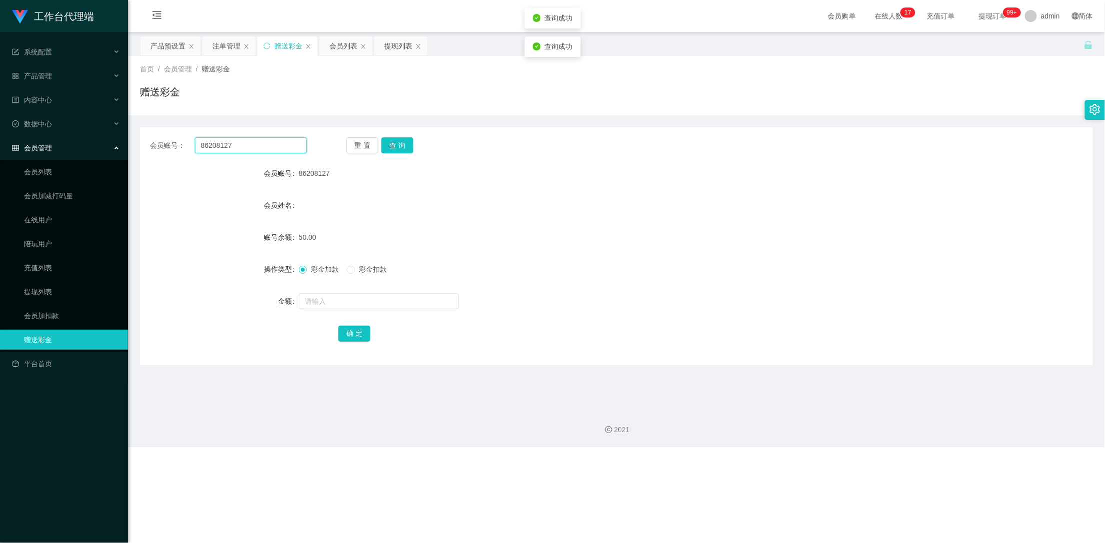
drag, startPoint x: 254, startPoint y: 147, endPoint x: 195, endPoint y: 148, distance: 59.5
click at [195, 148] on input "86208127" at bounding box center [251, 145] width 112 height 16
drag, startPoint x: 218, startPoint y: 44, endPoint x: 245, endPoint y: 64, distance: 33.9
click at [218, 44] on div "注单管理" at bounding box center [226, 45] width 28 height 19
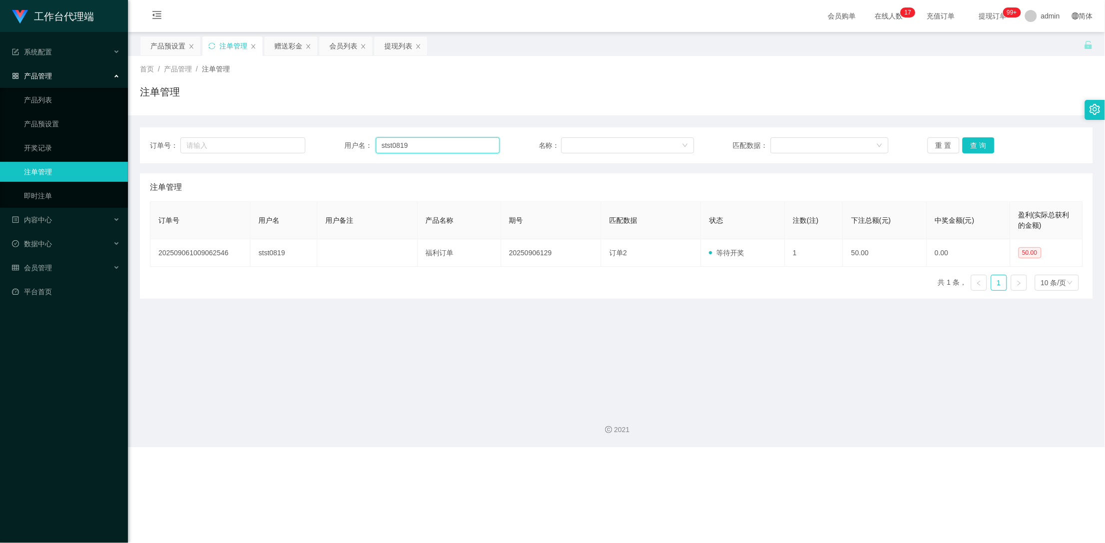
drag, startPoint x: 418, startPoint y: 147, endPoint x: 351, endPoint y: 147, distance: 66.4
click at [351, 147] on div "用户名： stst0819" at bounding box center [421, 145] width 155 height 16
paste input "86208127"
type input "86208127"
click at [977, 146] on button "查 询" at bounding box center [978, 145] width 32 height 16
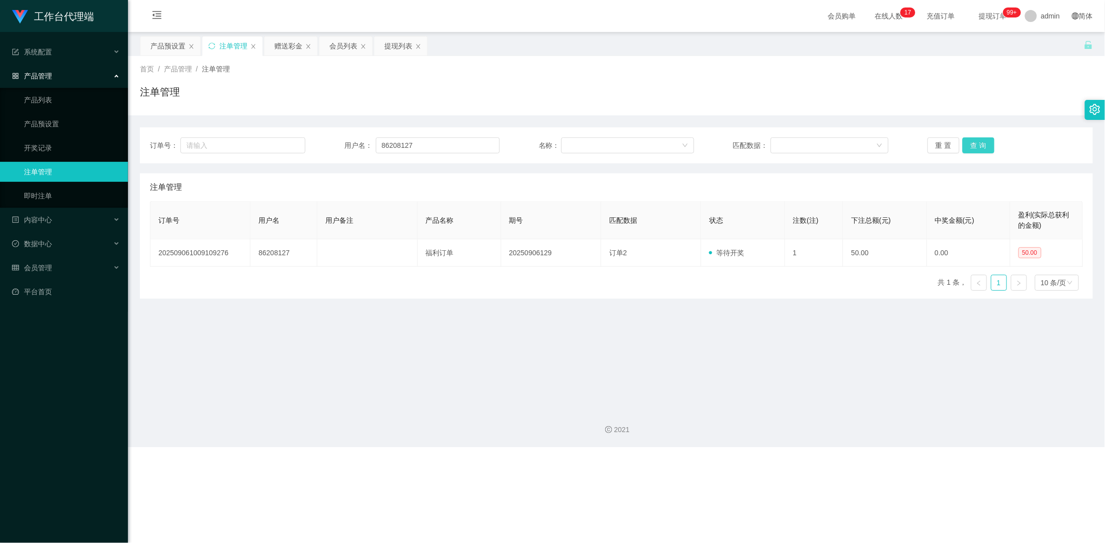
click at [977, 146] on button "查 询" at bounding box center [978, 145] width 32 height 16
click at [977, 146] on div "重 置 查 询" at bounding box center [1004, 145] width 155 height 16
click at [977, 146] on button "查 询" at bounding box center [978, 145] width 32 height 16
click at [985, 147] on button "查 询" at bounding box center [978, 145] width 32 height 16
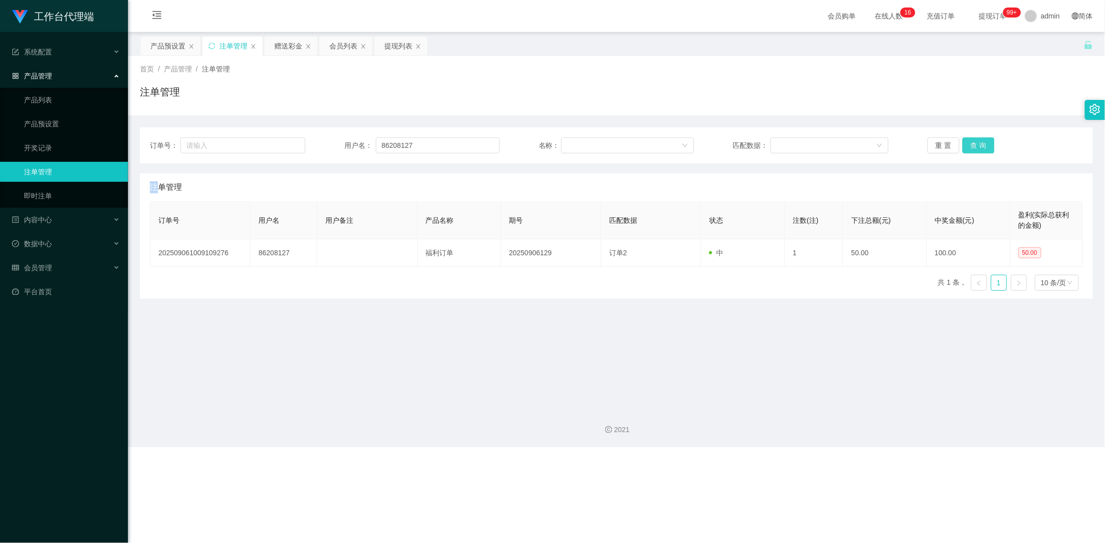
click at [985, 147] on button "查 询" at bounding box center [978, 145] width 32 height 16
click at [292, 42] on div "赠送彩金" at bounding box center [288, 45] width 28 height 19
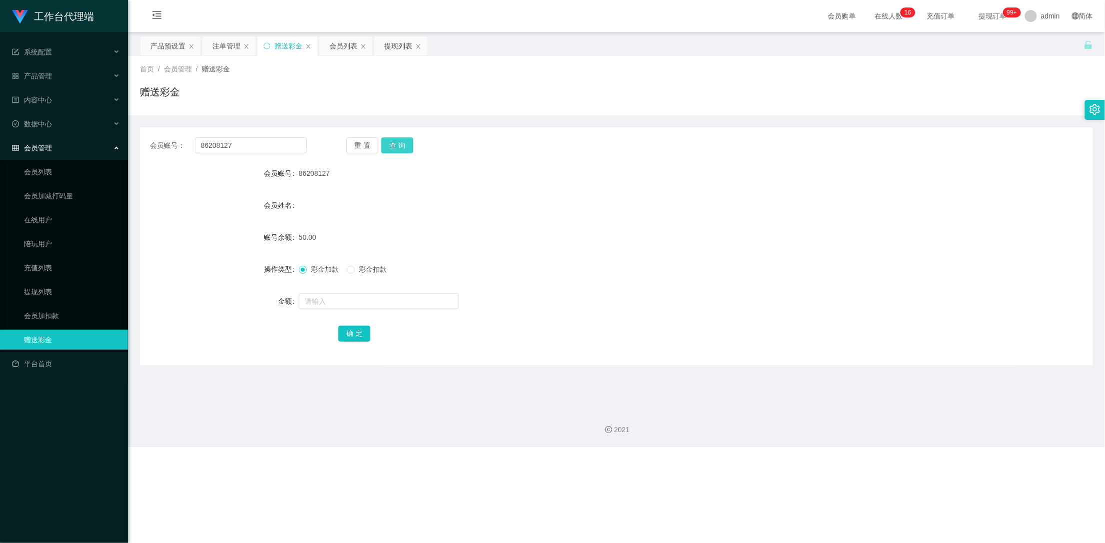
click at [397, 145] on button "查 询" at bounding box center [397, 145] width 32 height 16
drag, startPoint x: 237, startPoint y: 147, endPoint x: 165, endPoint y: 144, distance: 71.5
click at [167, 144] on div "会员账号： 86208127" at bounding box center [228, 145] width 157 height 16
drag, startPoint x: 165, startPoint y: 40, endPoint x: 174, endPoint y: 44, distance: 9.4
click at [165, 40] on div "产品预设置" at bounding box center [167, 45] width 35 height 19
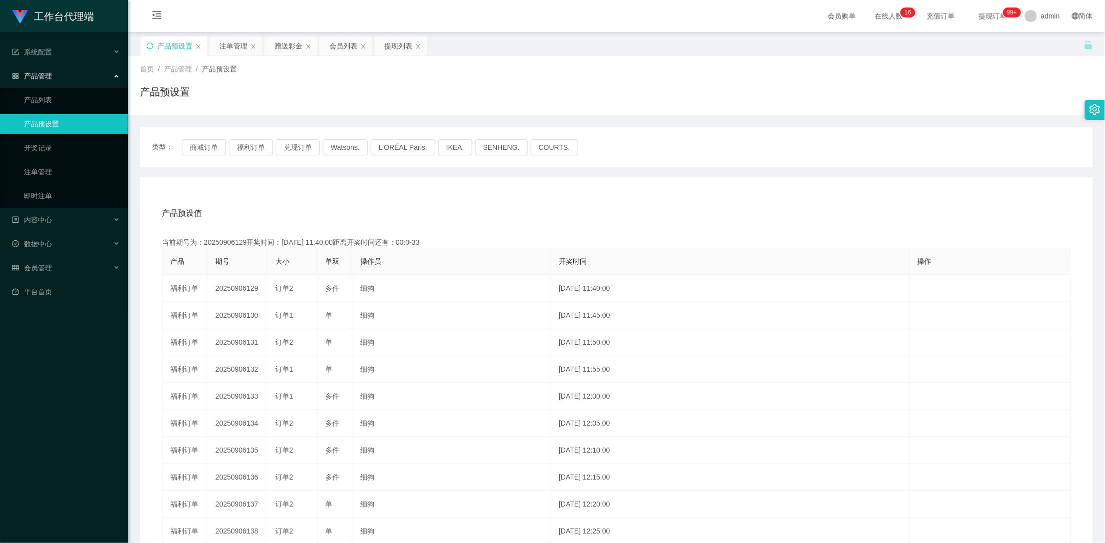
drag, startPoint x: 407, startPoint y: 42, endPoint x: 410, endPoint y: 57, distance: 15.8
click at [407, 42] on div "提现列表" at bounding box center [398, 45] width 28 height 19
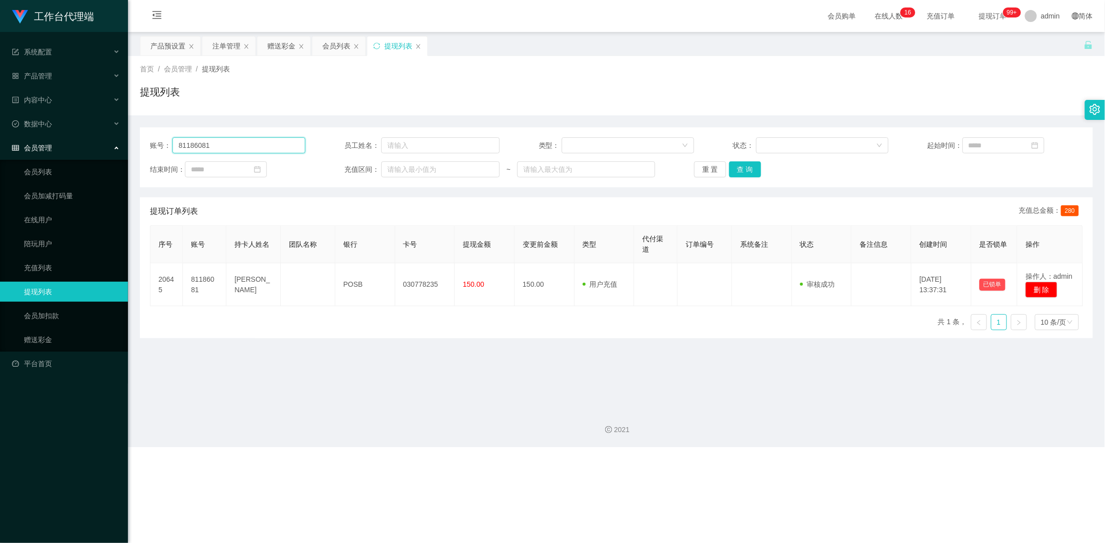
drag, startPoint x: 267, startPoint y: 147, endPoint x: 184, endPoint y: 145, distance: 82.4
click at [185, 145] on input "81186081" at bounding box center [238, 145] width 133 height 16
click at [254, 144] on input "81186081" at bounding box center [238, 145] width 133 height 16
drag, startPoint x: 240, startPoint y: 144, endPoint x: 148, endPoint y: 138, distance: 92.6
click at [148, 138] on div "账号： 81186081 员工姓名： 类型： 状态： 起始时间： 结束时间： 充值区间： ~ 重 置 查 询" at bounding box center [616, 157] width 953 height 60
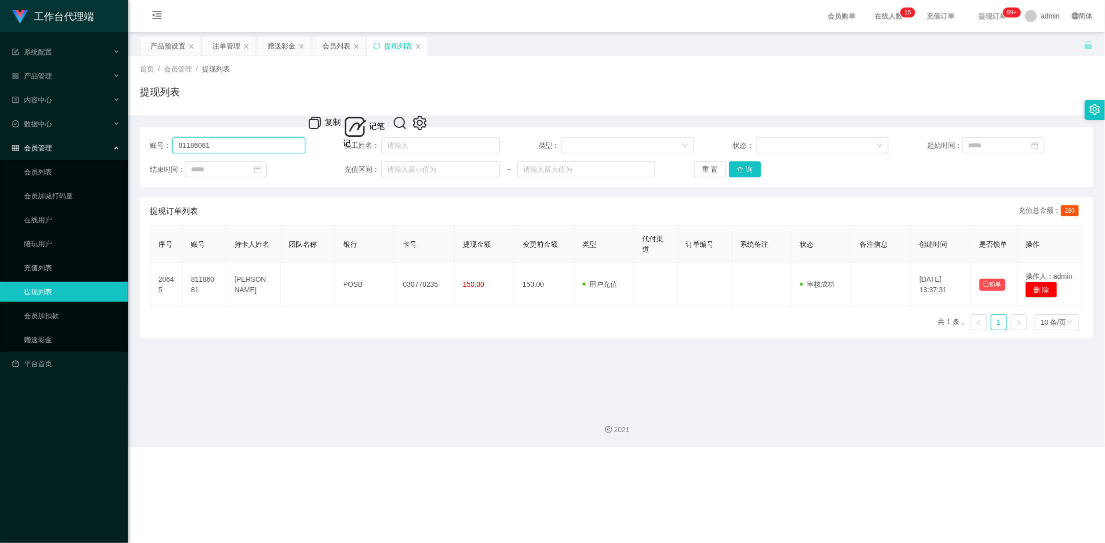
paste input "9503626"
type input "89503626"
click at [746, 169] on button "查 询" at bounding box center [745, 169] width 32 height 16
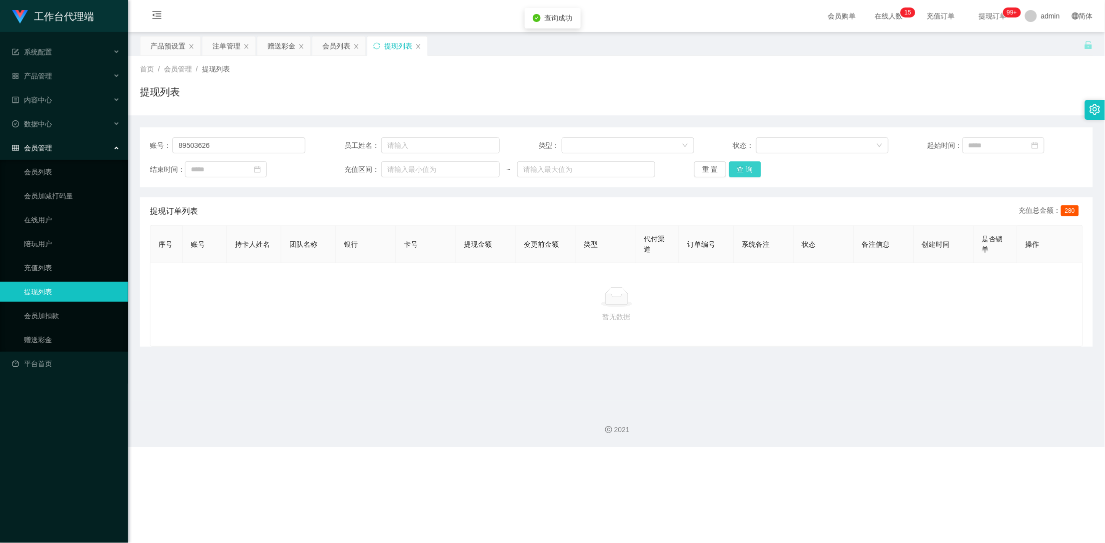
click at [746, 169] on button "查 询" at bounding box center [745, 169] width 32 height 16
click at [746, 169] on button "查 询" at bounding box center [750, 169] width 43 height 16
click at [746, 169] on div "重 置 查 询" at bounding box center [771, 169] width 155 height 16
click at [748, 171] on button "查 询" at bounding box center [745, 169] width 32 height 16
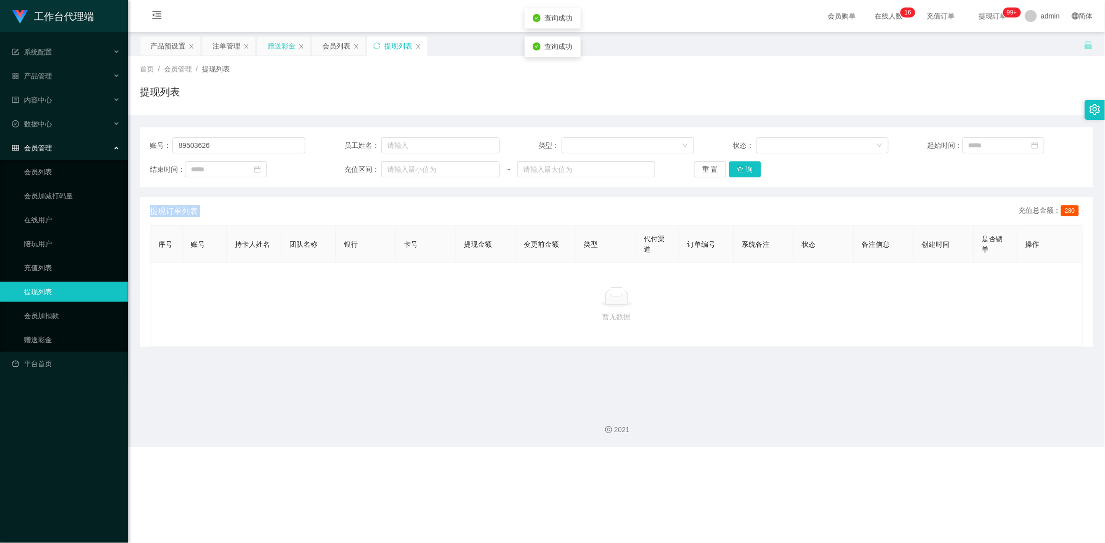
click at [283, 45] on div "赠送彩金" at bounding box center [281, 45] width 28 height 19
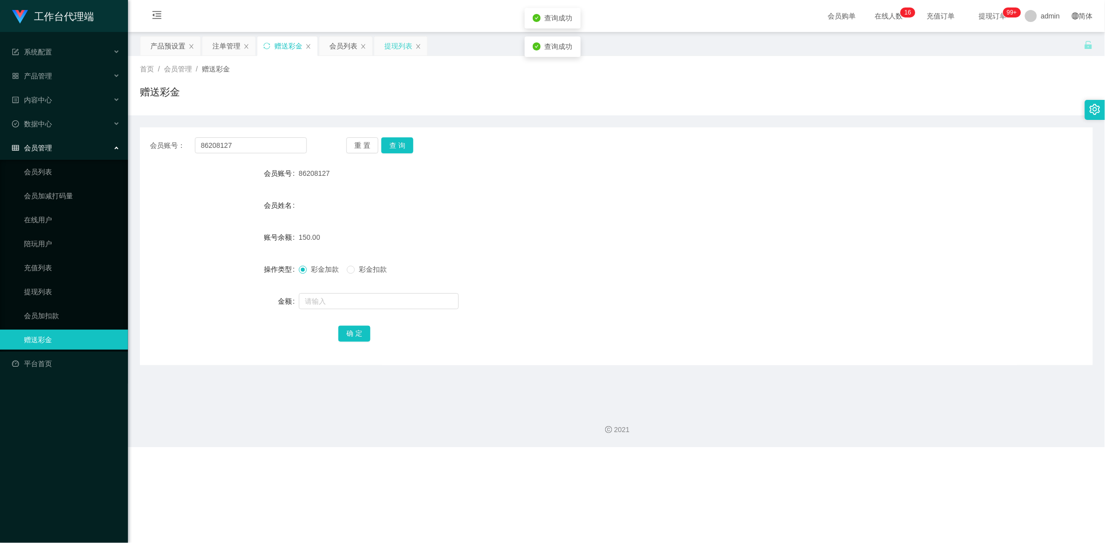
click at [395, 43] on div "提现列表" at bounding box center [398, 45] width 28 height 19
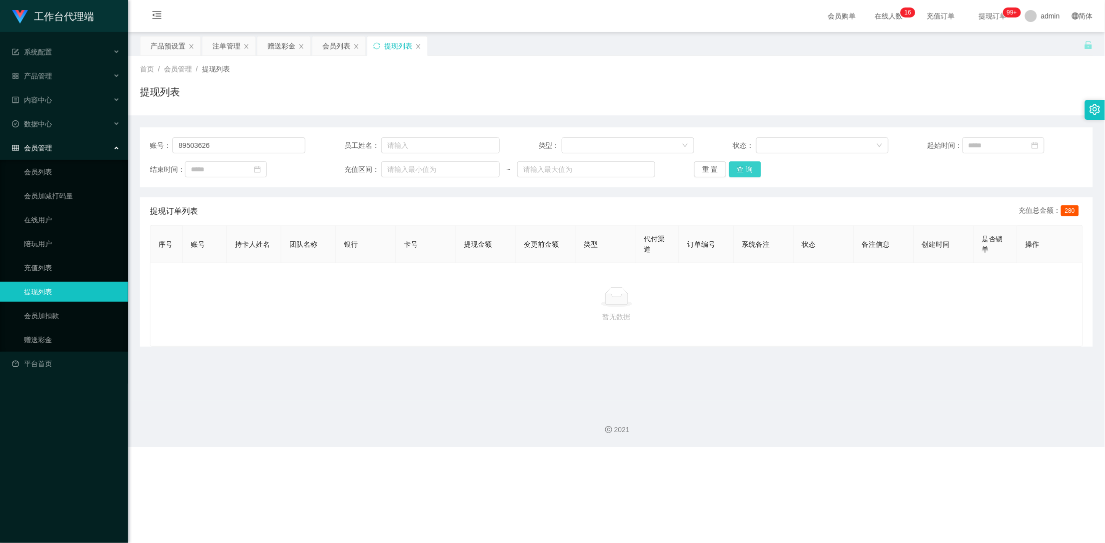
click at [747, 172] on button "查 询" at bounding box center [745, 169] width 32 height 16
click at [748, 170] on button "查 询" at bounding box center [745, 169] width 32 height 16
click at [748, 170] on button "查 询" at bounding box center [750, 169] width 43 height 16
click at [748, 170] on button "查 询" at bounding box center [745, 169] width 32 height 16
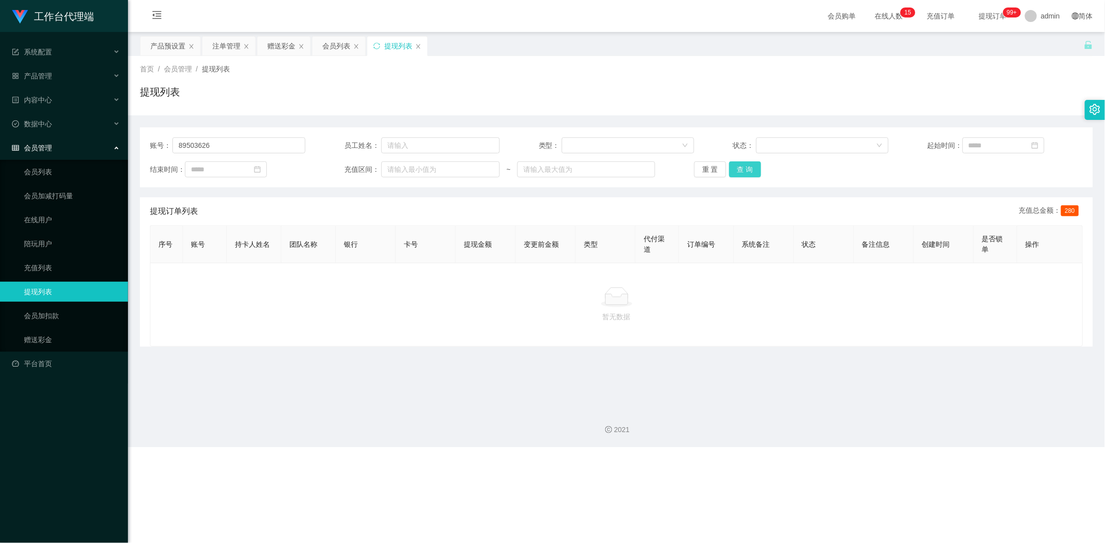
click at [743, 172] on button "查 询" at bounding box center [745, 169] width 32 height 16
drag, startPoint x: 743, startPoint y: 172, endPoint x: 697, endPoint y: 172, distance: 45.5
click at [743, 172] on button "查 询" at bounding box center [750, 169] width 43 height 16
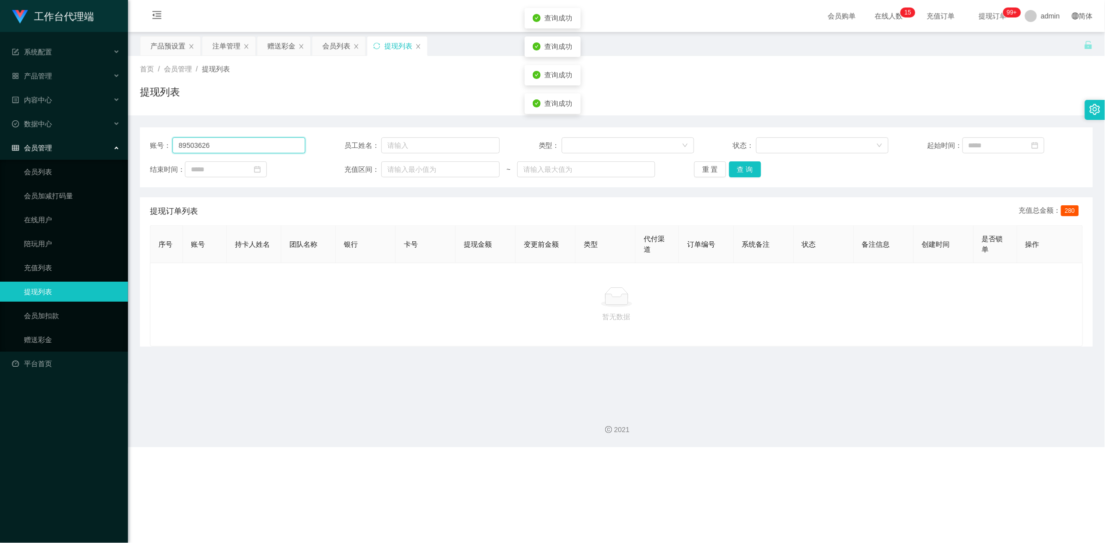
drag, startPoint x: 234, startPoint y: 141, endPoint x: 149, endPoint y: 141, distance: 84.9
click at [150, 141] on div "账号： 89503626" at bounding box center [227, 145] width 155 height 16
paste input "89503626"
type input "89503626"
click at [747, 169] on button "查 询" at bounding box center [745, 169] width 32 height 16
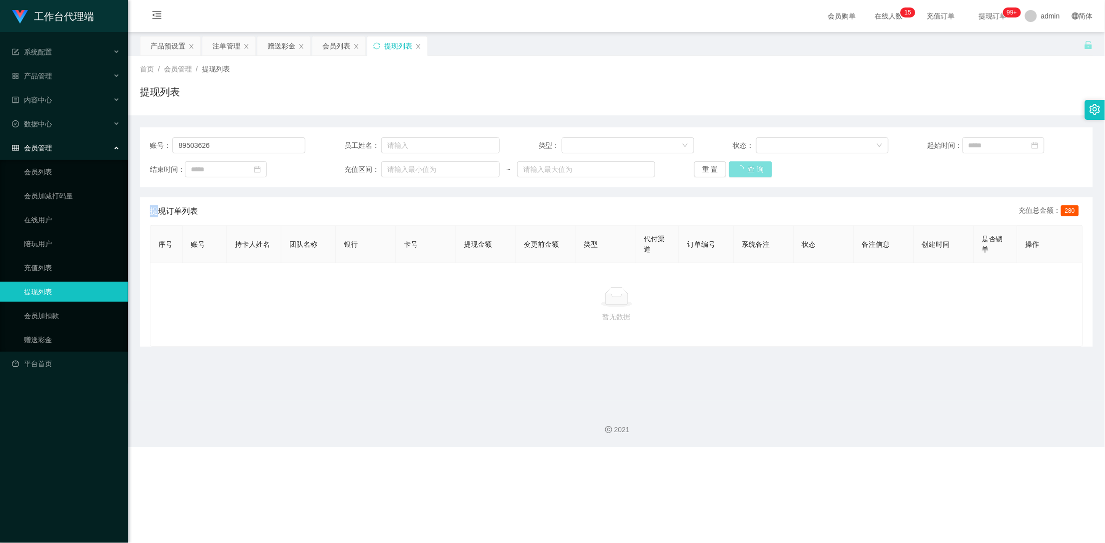
click at [747, 169] on div "重 置 查 询" at bounding box center [771, 169] width 155 height 16
click at [747, 169] on button "查 询" at bounding box center [745, 169] width 32 height 16
click at [747, 169] on div "重 置 查 询" at bounding box center [771, 169] width 155 height 16
click at [747, 169] on button "查 询" at bounding box center [745, 169] width 32 height 16
click at [747, 169] on div "重 置 查 询" at bounding box center [771, 169] width 155 height 16
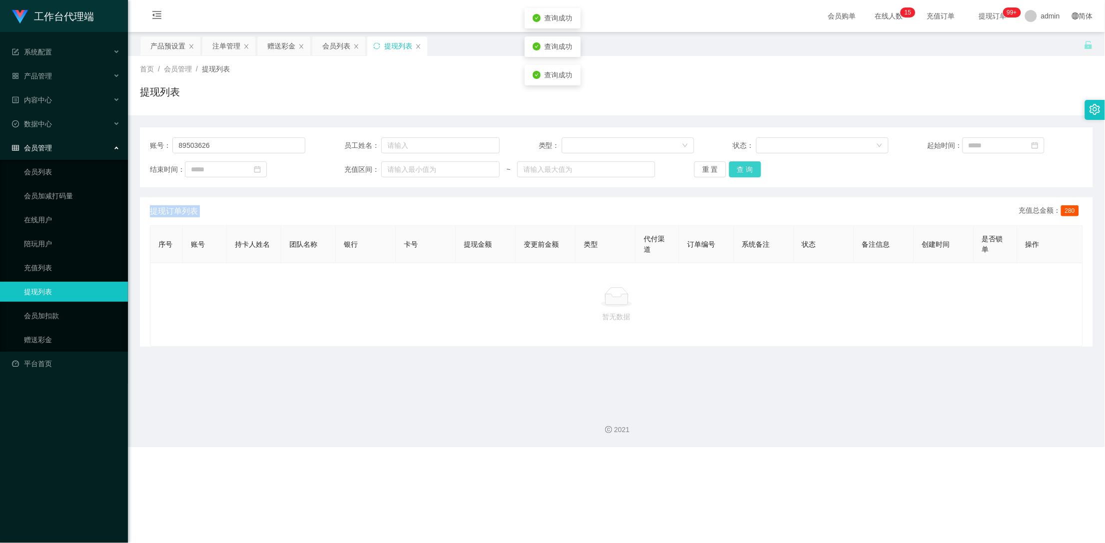
click at [747, 169] on button "查 询" at bounding box center [745, 169] width 32 height 16
click at [322, 44] on div "会员列表" at bounding box center [338, 45] width 53 height 19
click at [329, 42] on div "会员列表" at bounding box center [336, 45] width 28 height 19
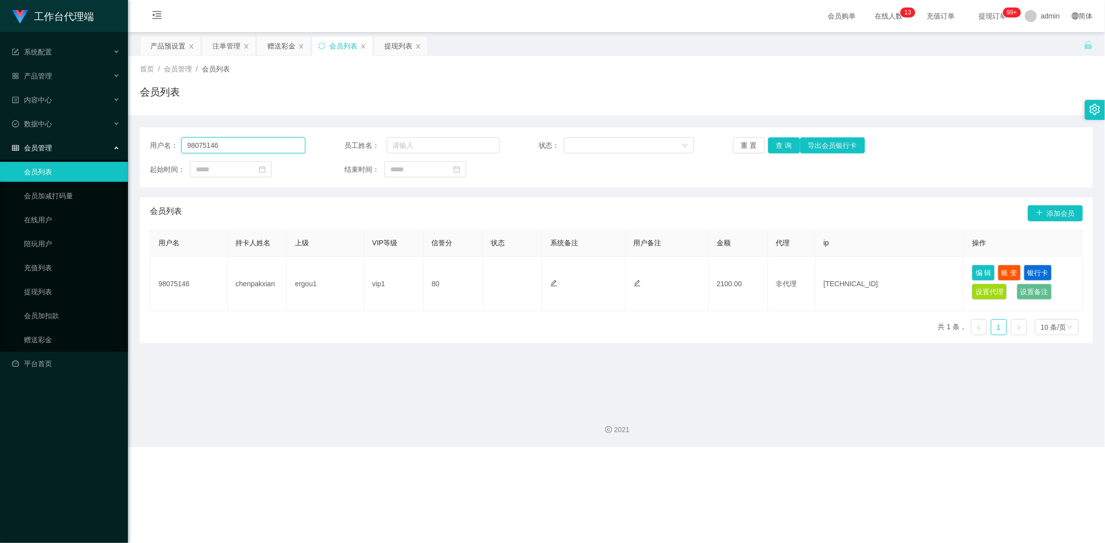
drag, startPoint x: 255, startPoint y: 142, endPoint x: 163, endPoint y: 141, distance: 91.4
click at [163, 141] on div "用户名： 98075146" at bounding box center [227, 145] width 155 height 16
paste input "8950362"
type input "89503626"
click at [784, 142] on button "查 询" at bounding box center [784, 145] width 32 height 16
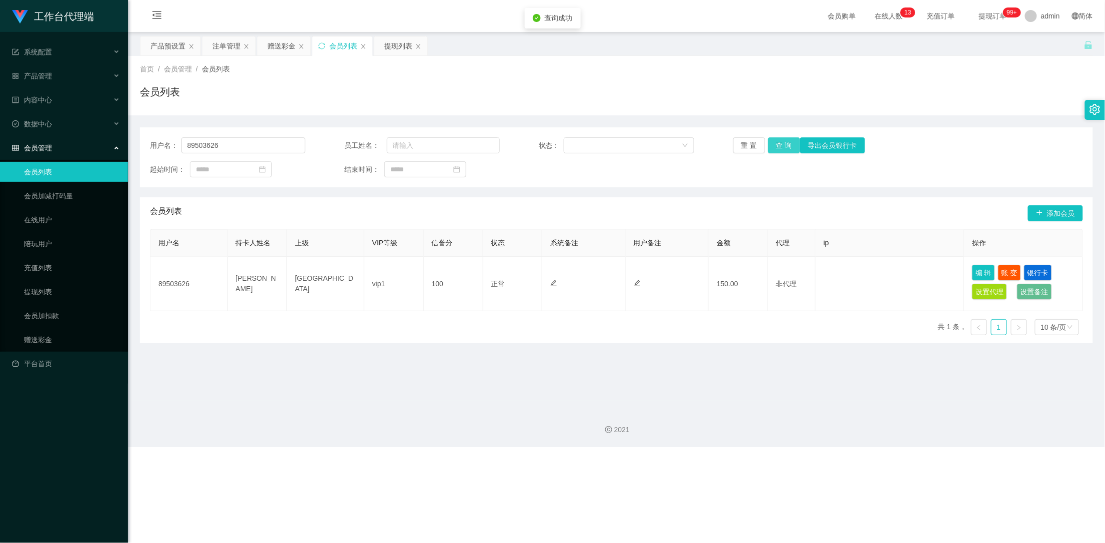
click at [780, 143] on button "查 询" at bounding box center [784, 145] width 32 height 16
click at [780, 143] on div "重 置 查 询 导出会员银行卡" at bounding box center [810, 145] width 155 height 16
click at [780, 143] on button "查 询" at bounding box center [784, 145] width 32 height 16
click at [780, 143] on div "重 置 查 询 导出会员银行卡" at bounding box center [810, 145] width 155 height 16
click at [780, 143] on button "查 询" at bounding box center [784, 145] width 32 height 16
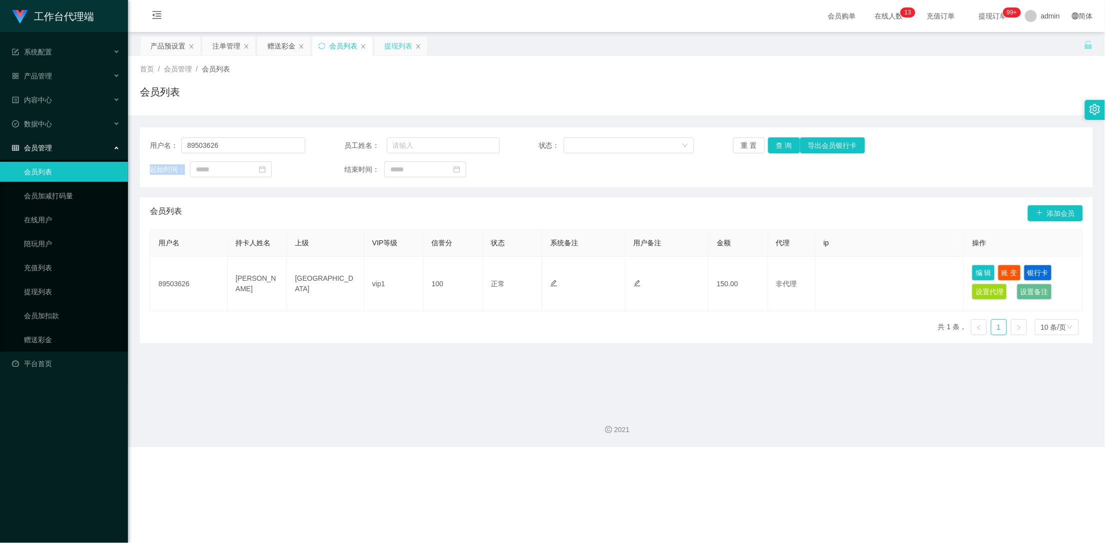
click at [389, 46] on div "提现列表" at bounding box center [398, 45] width 28 height 19
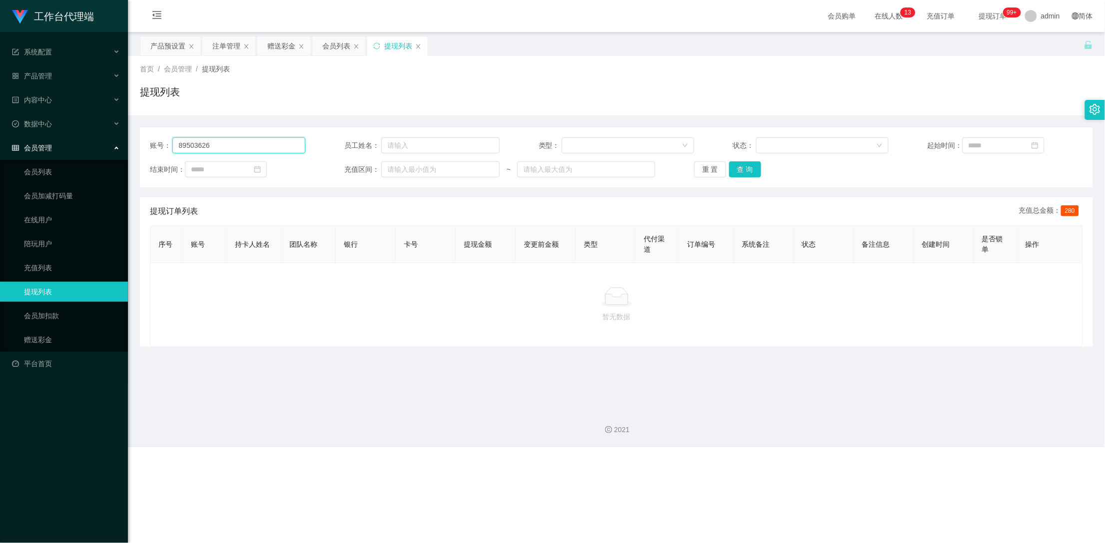
drag, startPoint x: 185, startPoint y: 141, endPoint x: 129, endPoint y: 138, distance: 56.1
click at [129, 138] on main "关闭左侧 关闭右侧 关闭其它 刷新页面 产品预设置 注单管理 赠送彩金 会员列表 提现列表 首页 / 会员管理 / 提现列表 / 提现列表 账号： 89503…" at bounding box center [616, 216] width 977 height 369
paste input "89503626"
type input "89503626"
click at [748, 172] on button "查 询" at bounding box center [745, 169] width 32 height 16
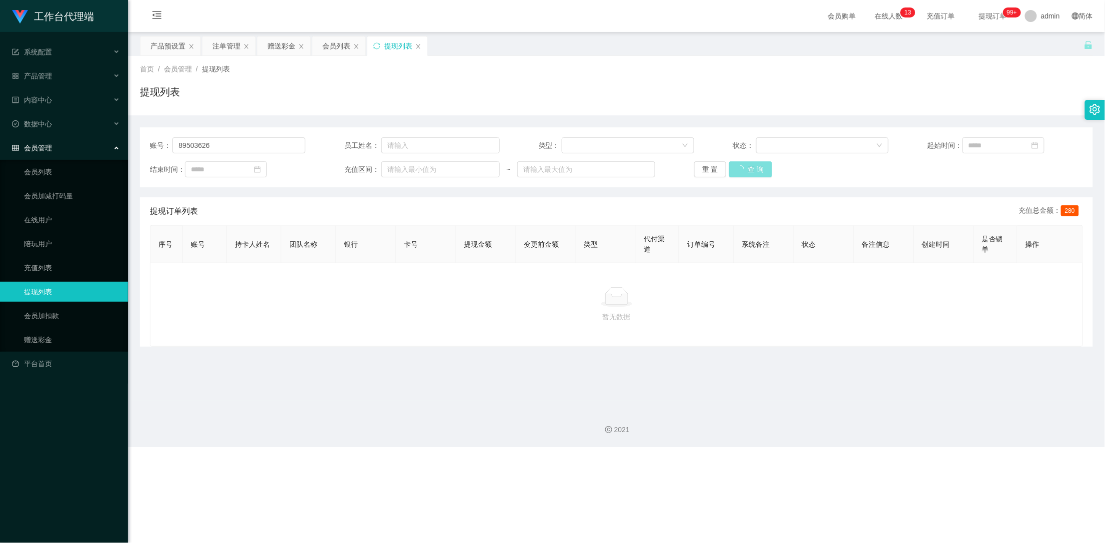
click at [748, 172] on button "查 询" at bounding box center [750, 169] width 43 height 16
click at [748, 172] on button "查 询" at bounding box center [745, 169] width 32 height 16
drag, startPoint x: 227, startPoint y: 146, endPoint x: 169, endPoint y: 149, distance: 57.5
click at [169, 149] on div "账号： 89503626" at bounding box center [227, 145] width 155 height 16
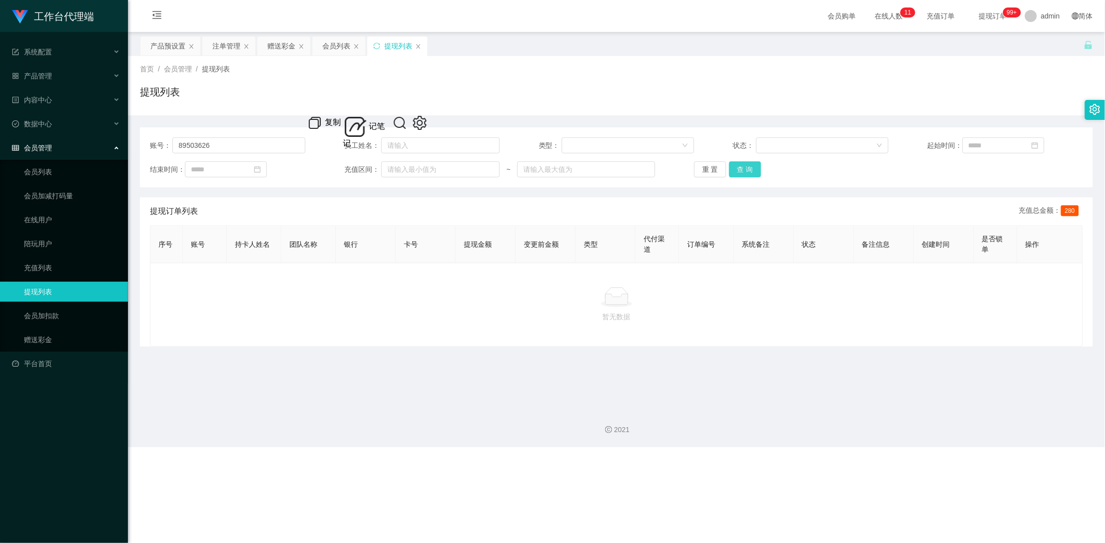
click at [744, 169] on button "查 询" at bounding box center [745, 169] width 32 height 16
click at [744, 169] on div "重 置 查 询" at bounding box center [771, 169] width 155 height 16
click at [744, 169] on button "查 询" at bounding box center [745, 169] width 32 height 16
click at [288, 47] on div "赠送彩金" at bounding box center [281, 45] width 28 height 19
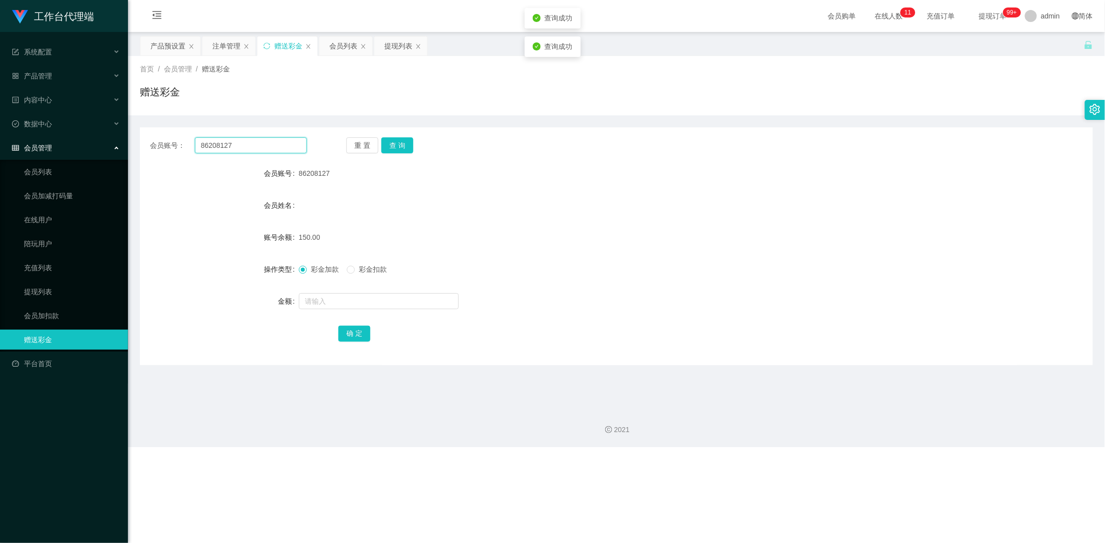
drag, startPoint x: 277, startPoint y: 148, endPoint x: 163, endPoint y: 148, distance: 113.4
click at [164, 147] on div "会员账号： 86208127" at bounding box center [228, 145] width 157 height 16
click at [264, 129] on div "会员账号： 86208127 重 置 查 询 会员账号 86208127 会员姓名 账号余额 150.00 操作类型 彩金加款 彩金扣款 金额 确 定" at bounding box center [616, 246] width 953 height 238
click at [399, 149] on button "查 询" at bounding box center [397, 145] width 32 height 16
click at [399, 148] on button "查 询" at bounding box center [397, 145] width 32 height 16
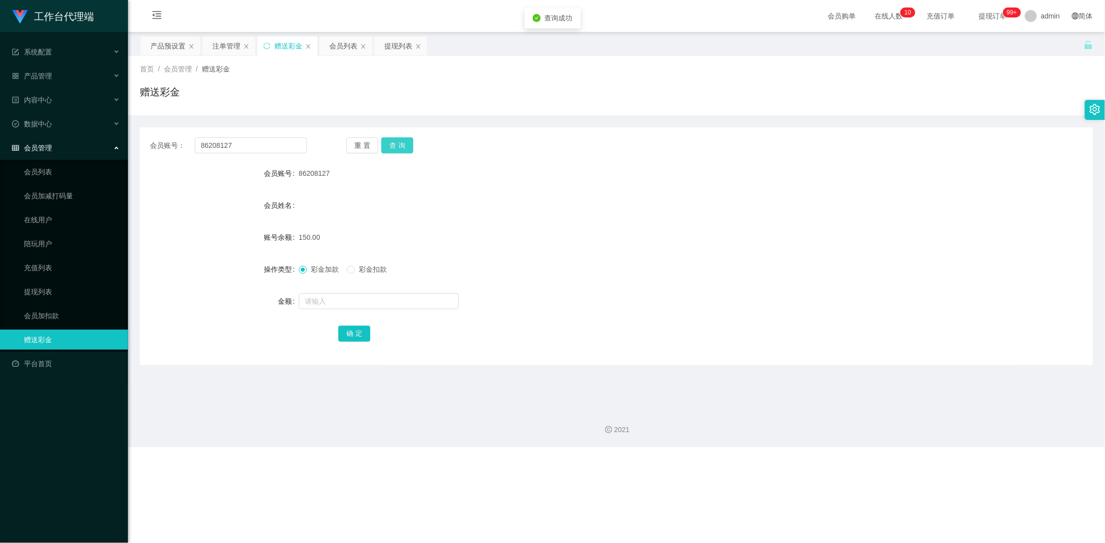
click at [399, 148] on button "查 询" at bounding box center [397, 145] width 32 height 16
click at [399, 148] on button "查 询" at bounding box center [402, 145] width 43 height 16
drag, startPoint x: 244, startPoint y: 143, endPoint x: 183, endPoint y: 142, distance: 61.0
click at [183, 142] on div "会员账号： 86208127" at bounding box center [228, 145] width 157 height 16
click at [395, 47] on div "提现列表" at bounding box center [398, 45] width 28 height 19
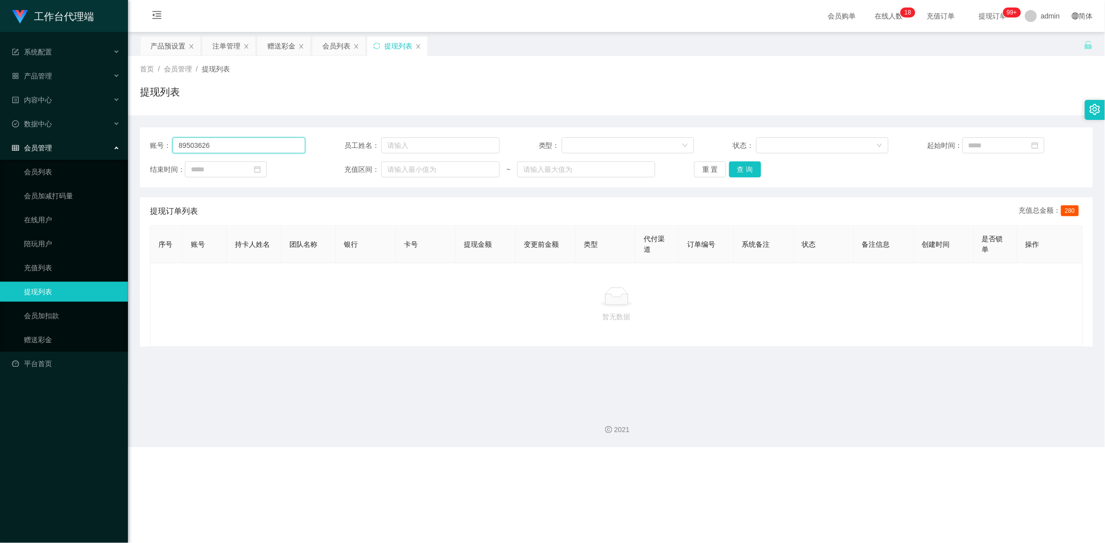
drag, startPoint x: 281, startPoint y: 147, endPoint x: 138, endPoint y: 145, distance: 143.4
click at [138, 145] on main "关闭左侧 关闭右侧 关闭其它 刷新页面 产品预设置 注单管理 赠送彩金 会员列表 提现列表 首页 / 会员管理 / 提现列表 / 提现列表 账号： 89503…" at bounding box center [616, 216] width 977 height 369
paste input "6208127"
type input "86208127"
click at [751, 167] on button "查 询" at bounding box center [745, 169] width 32 height 16
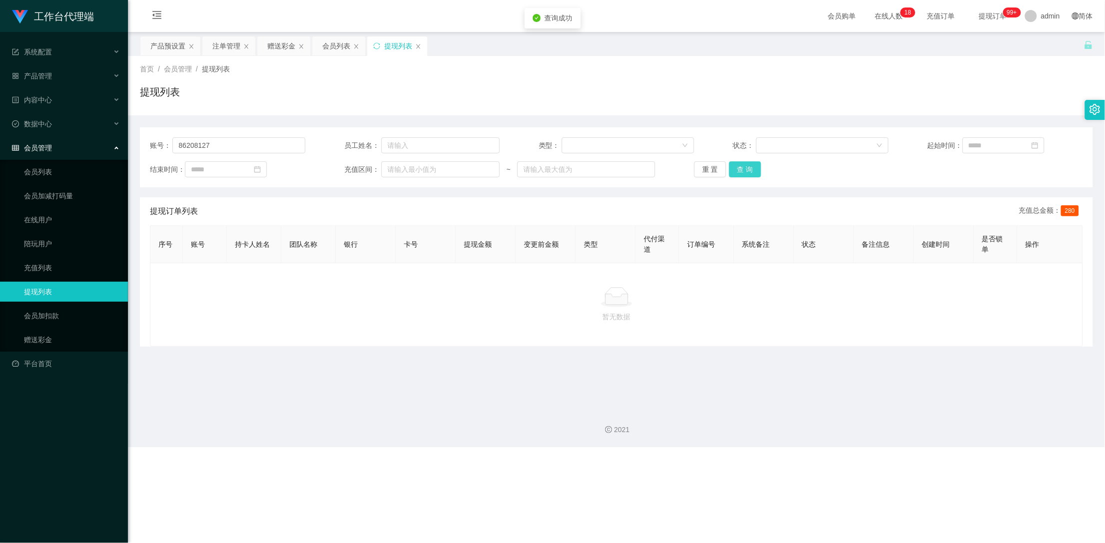
click at [751, 167] on button "查 询" at bounding box center [745, 169] width 32 height 16
click at [751, 167] on button "查 询" at bounding box center [750, 169] width 43 height 16
click at [751, 167] on div "重 置 查 询" at bounding box center [771, 169] width 155 height 16
click at [751, 167] on button "查 询" at bounding box center [745, 169] width 32 height 16
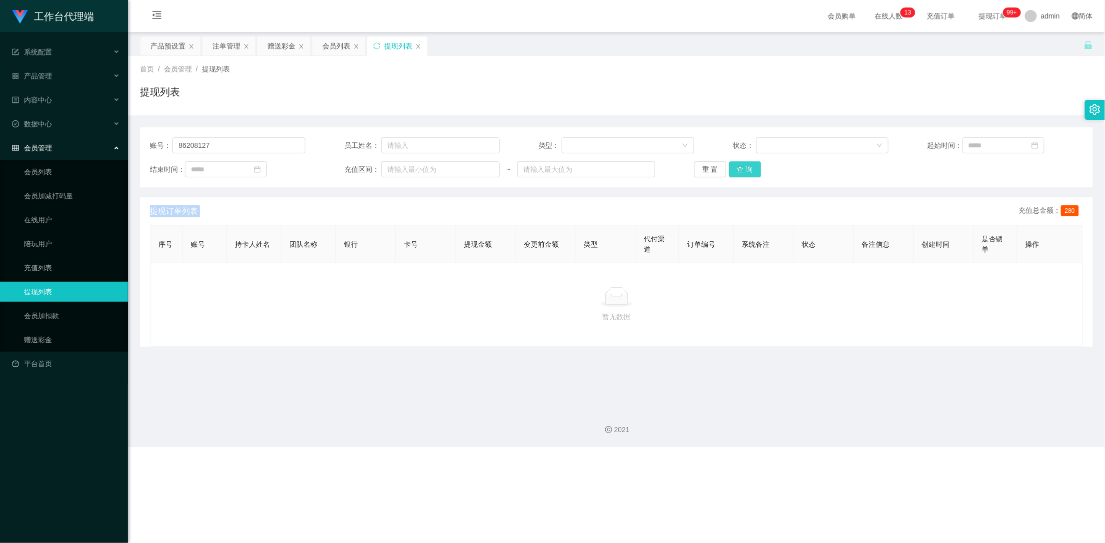
click at [744, 169] on button "查 询" at bounding box center [745, 169] width 32 height 16
click at [744, 169] on div "重 置 查 询" at bounding box center [771, 169] width 155 height 16
click at [744, 169] on button "查 询" at bounding box center [745, 169] width 32 height 16
click at [744, 169] on div "重 置 查 询" at bounding box center [771, 169] width 155 height 16
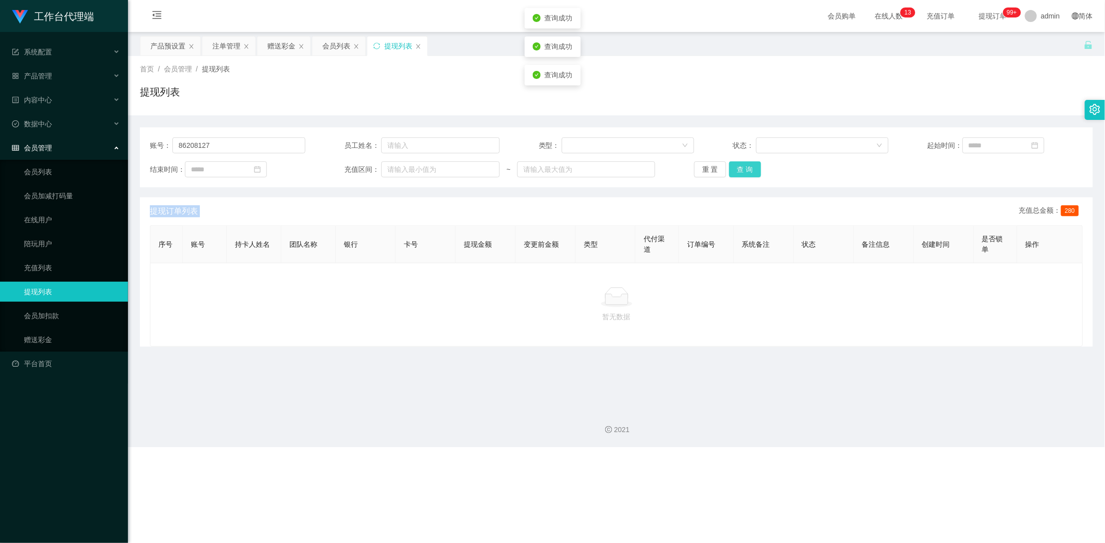
click at [744, 169] on button "查 询" at bounding box center [745, 169] width 32 height 16
click at [744, 169] on button "查 询" at bounding box center [750, 169] width 43 height 16
click at [744, 169] on div "重 置 查 询" at bounding box center [771, 169] width 155 height 16
click at [744, 169] on button "查 询" at bounding box center [745, 169] width 32 height 16
click at [744, 169] on div "重 置 查 询" at bounding box center [771, 169] width 155 height 16
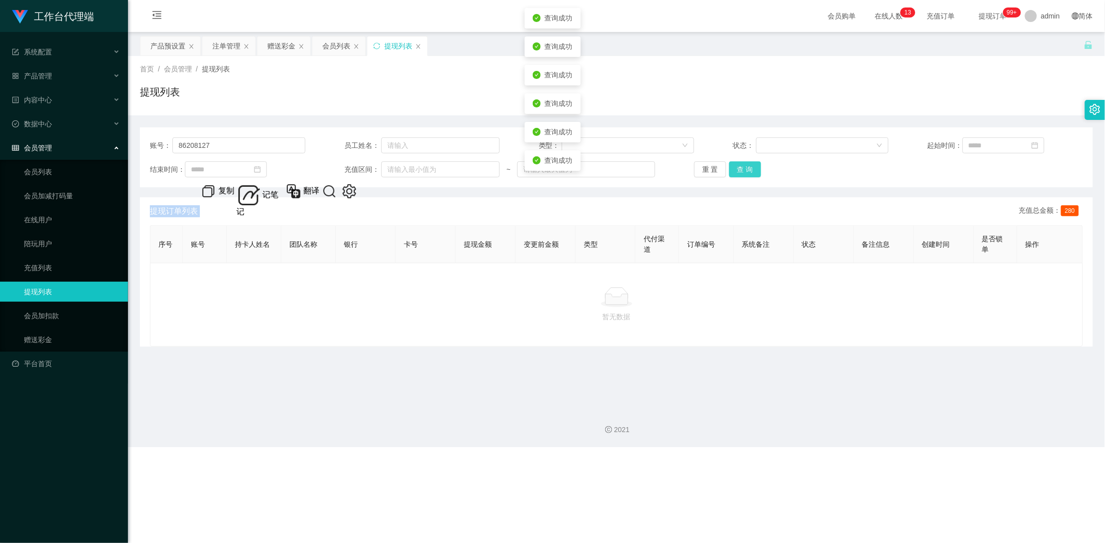
click at [744, 169] on button "查 询" at bounding box center [745, 169] width 32 height 16
click at [744, 169] on div "重 置 查 询" at bounding box center [771, 169] width 155 height 16
click at [744, 169] on button "查 询" at bounding box center [745, 169] width 32 height 16
click at [744, 169] on button "查 询" at bounding box center [750, 169] width 43 height 16
click at [743, 169] on button "查 询" at bounding box center [750, 169] width 43 height 16
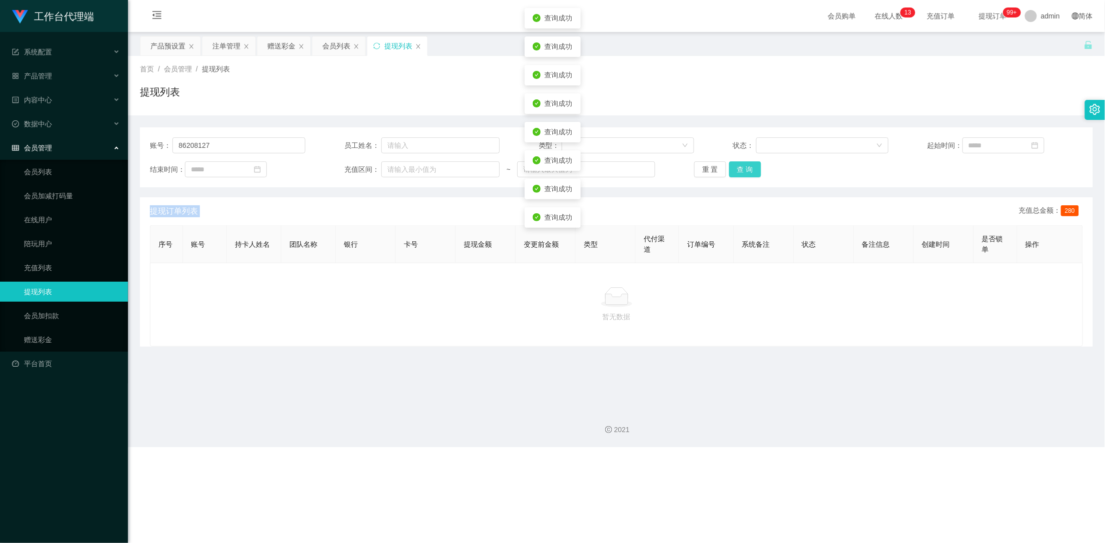
click at [743, 169] on div "重 置 查 询" at bounding box center [771, 169] width 155 height 16
click at [743, 169] on button "查 询" at bounding box center [745, 169] width 32 height 16
drag, startPoint x: 743, startPoint y: 169, endPoint x: 722, endPoint y: 171, distance: 21.6
click at [743, 169] on button "查 询" at bounding box center [750, 169] width 43 height 16
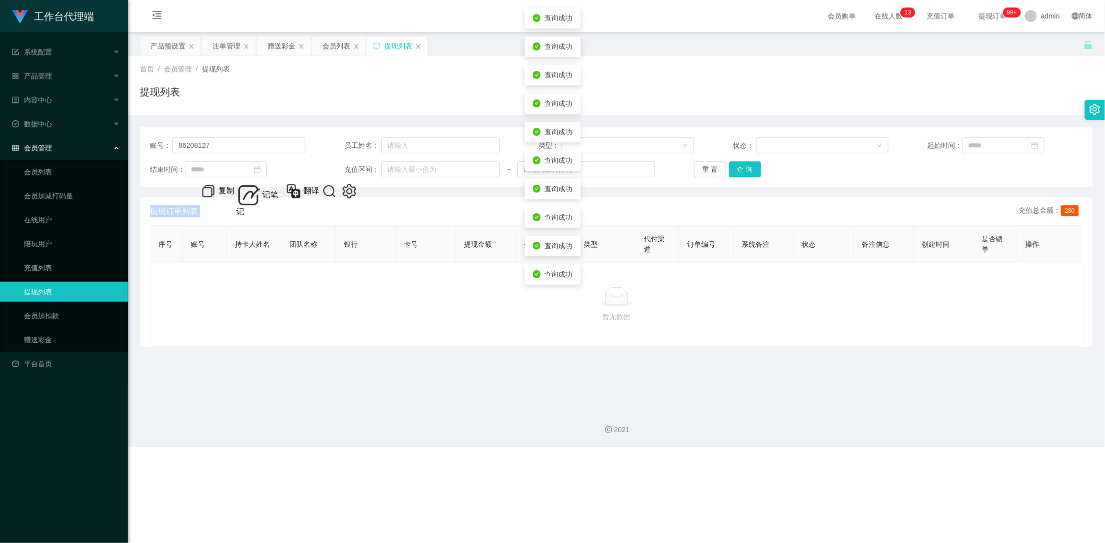
drag, startPoint x: 329, startPoint y: 50, endPoint x: 377, endPoint y: 62, distance: 49.0
click at [329, 50] on div "会员列表" at bounding box center [336, 45] width 28 height 19
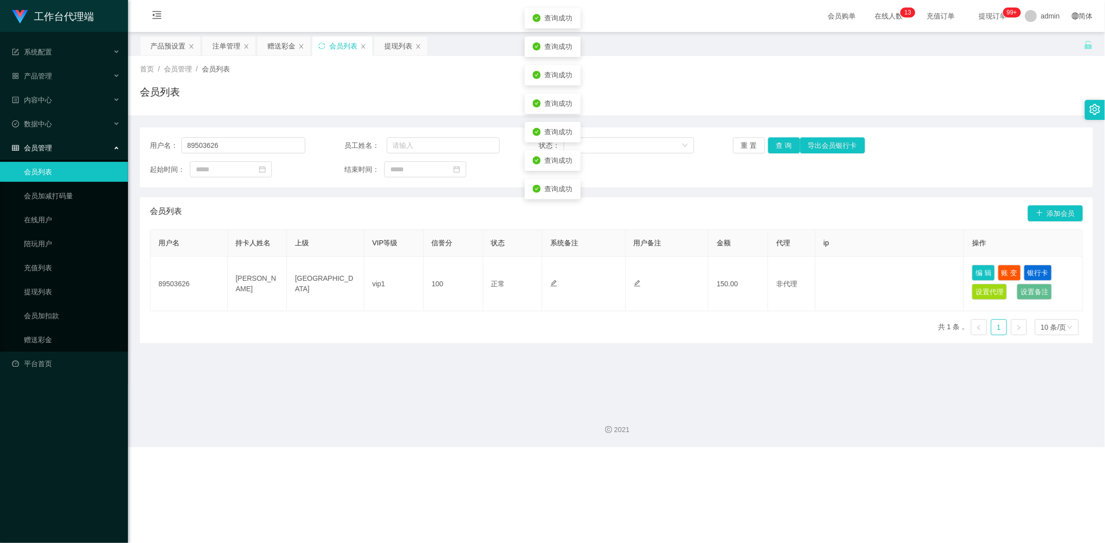
drag, startPoint x: 384, startPoint y: 46, endPoint x: 543, endPoint y: 104, distance: 169.6
click at [384, 46] on div "提现列表" at bounding box center [400, 45] width 53 height 19
click at [401, 50] on div "提现列表" at bounding box center [398, 45] width 28 height 19
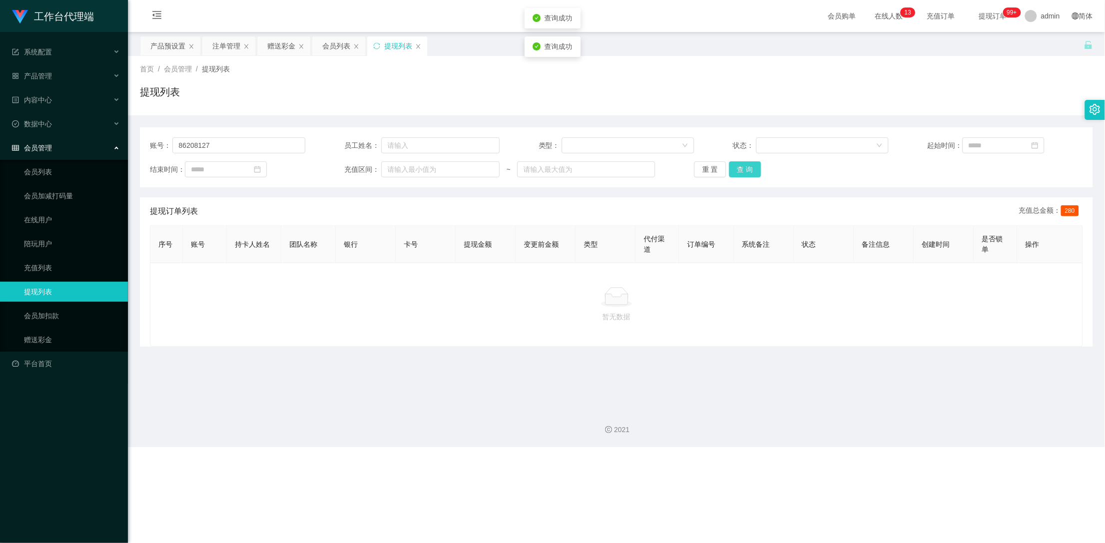
click at [738, 173] on button "查 询" at bounding box center [745, 169] width 32 height 16
click at [745, 172] on button "查 询" at bounding box center [745, 169] width 32 height 16
click at [745, 172] on button "查 询" at bounding box center [750, 169] width 43 height 16
click at [749, 169] on button "查 询" at bounding box center [745, 169] width 32 height 16
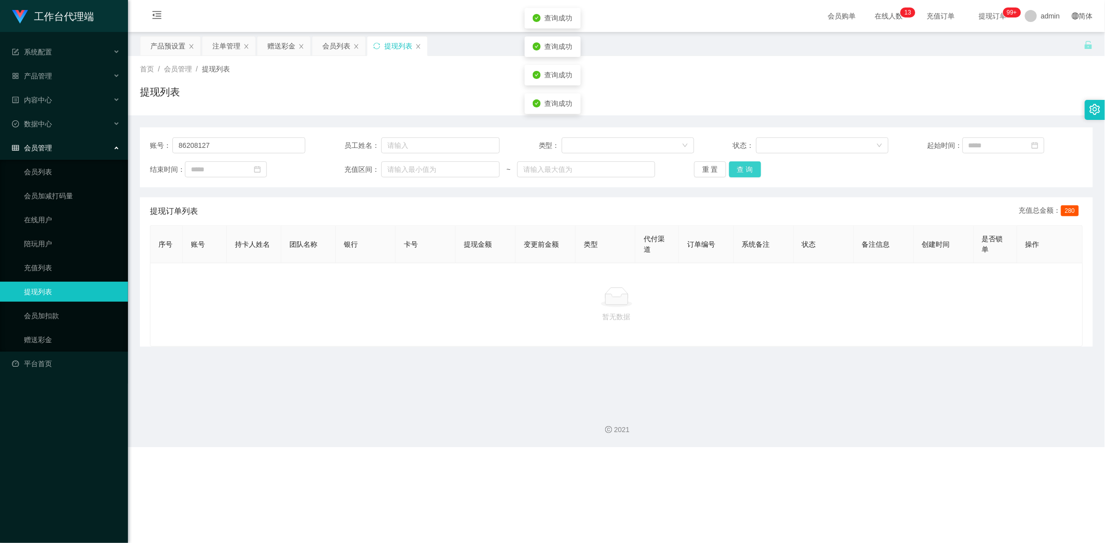
click at [749, 169] on button "查 询" at bounding box center [745, 169] width 32 height 16
click at [280, 44] on div "赠送彩金" at bounding box center [281, 45] width 28 height 19
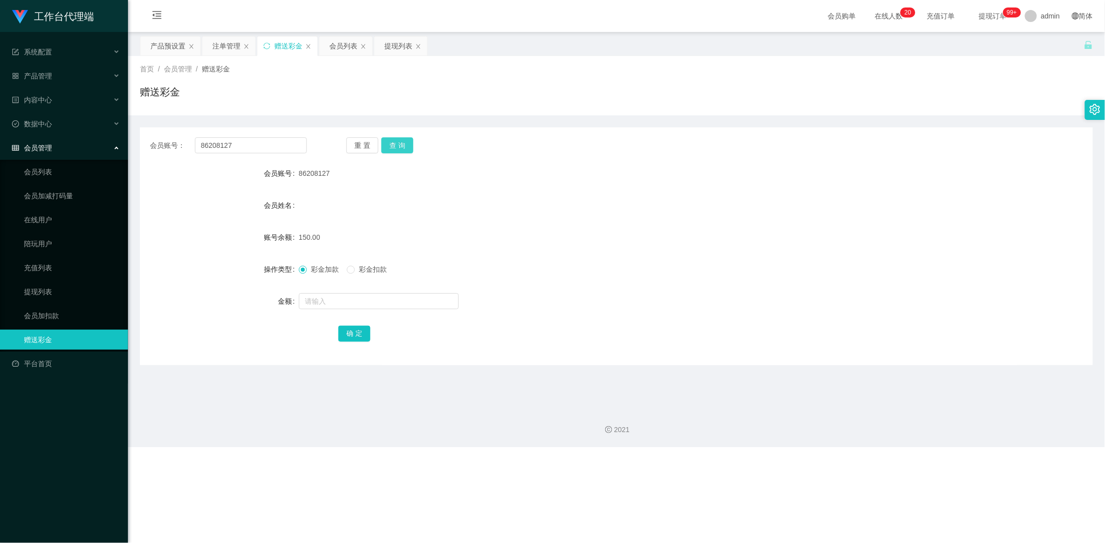
click at [401, 144] on button "查 询" at bounding box center [397, 145] width 32 height 16
click at [401, 144] on button "查 询" at bounding box center [402, 145] width 43 height 16
click at [401, 144] on div "重 置 查 询" at bounding box center [424, 145] width 157 height 16
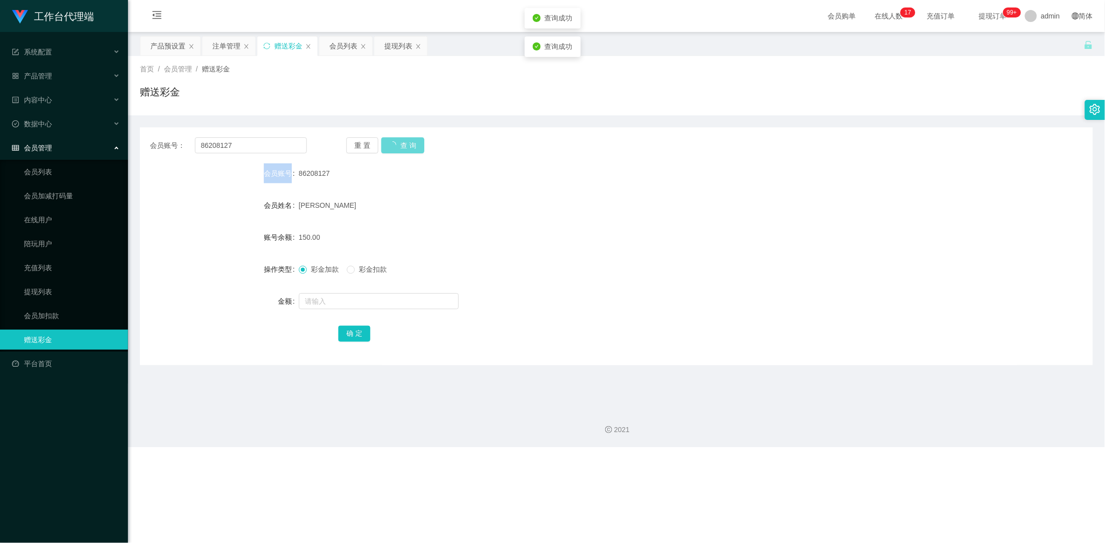
click at [401, 144] on div "重 置 查 询" at bounding box center [424, 145] width 157 height 16
click at [395, 143] on button "查 询" at bounding box center [397, 145] width 32 height 16
drag, startPoint x: 474, startPoint y: 208, endPoint x: 447, endPoint y: 202, distance: 27.7
click at [473, 210] on div "[PERSON_NAME]" at bounding box center [577, 205] width 556 height 20
click at [407, 142] on button "查 询" at bounding box center [397, 145] width 32 height 16
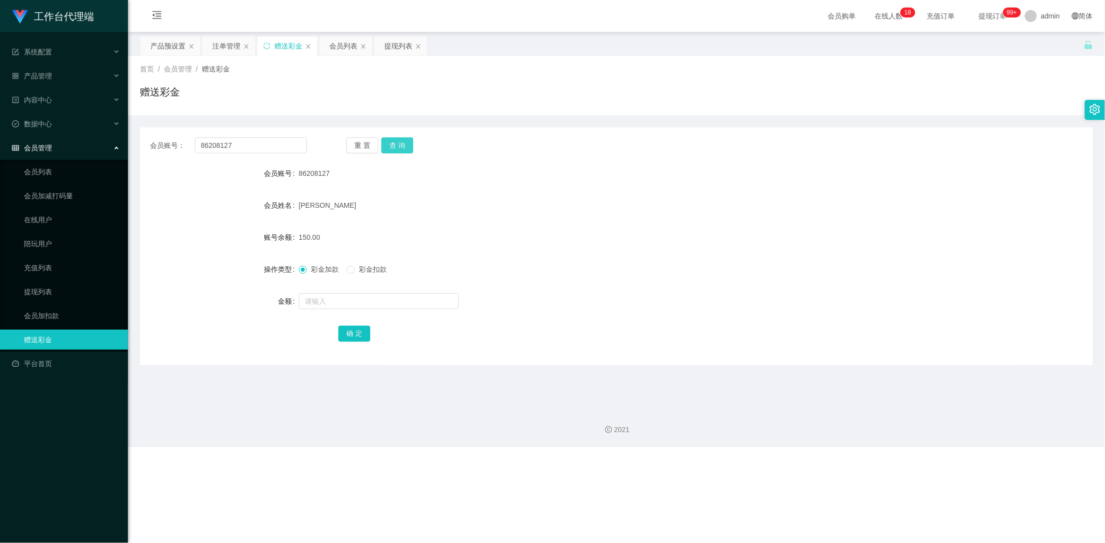
click at [403, 137] on button "查 询" at bounding box center [397, 145] width 32 height 16
click at [215, 47] on div "注单管理" at bounding box center [226, 45] width 28 height 19
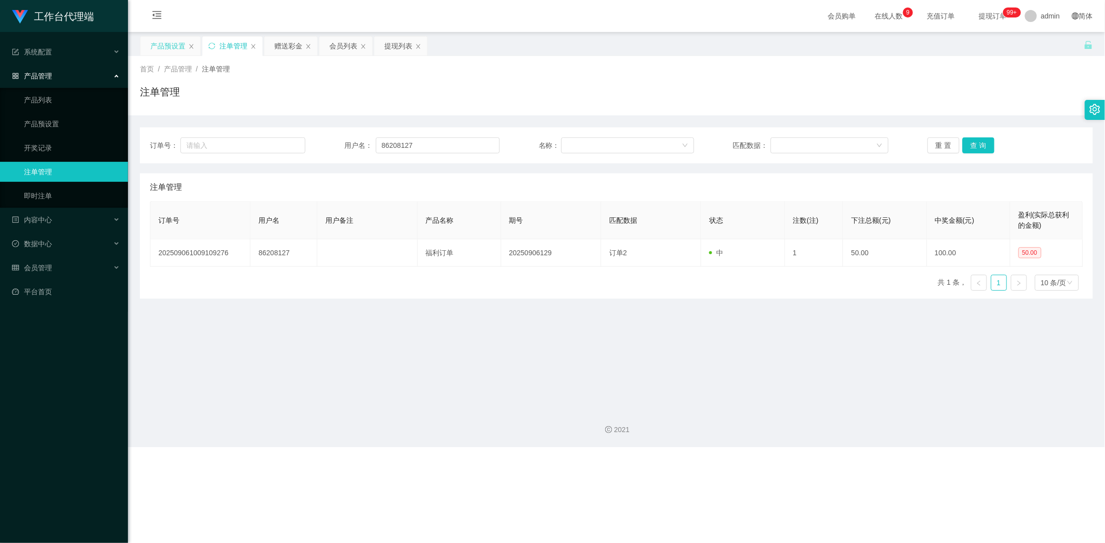
click at [161, 46] on div "产品预设置" at bounding box center [167, 45] width 35 height 19
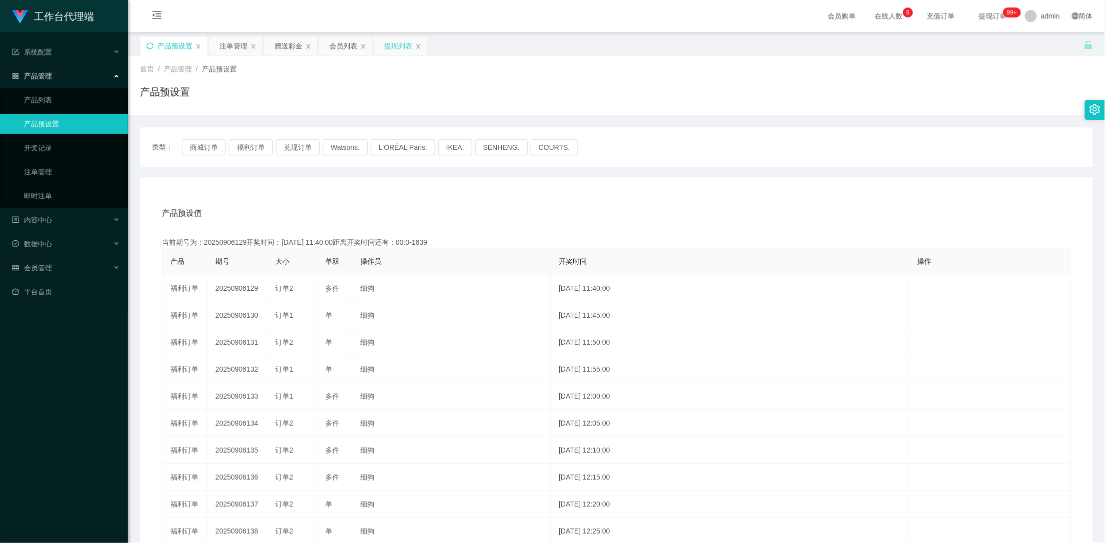
click at [395, 46] on div "提现列表" at bounding box center [398, 45] width 28 height 19
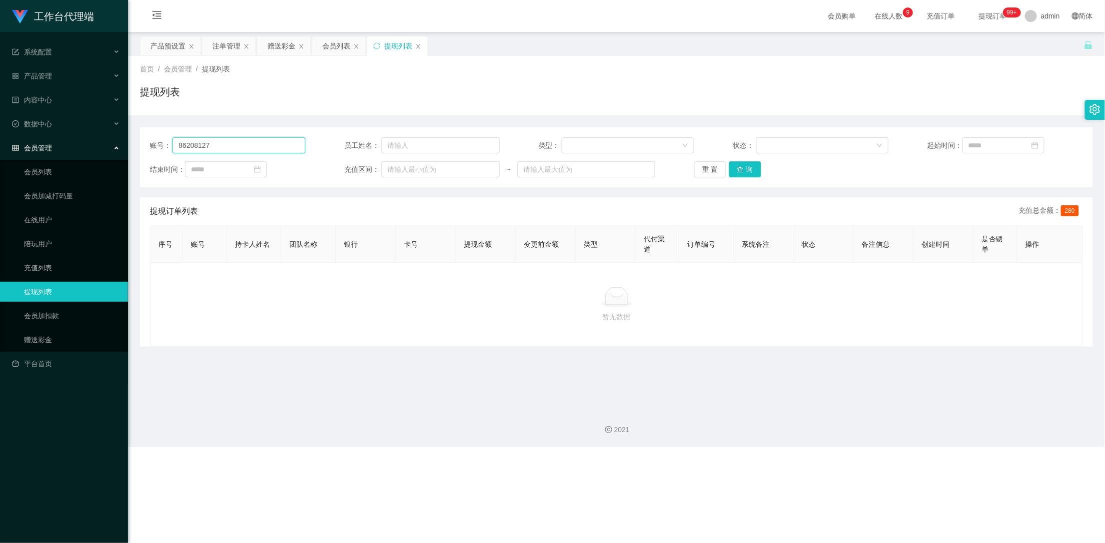
drag, startPoint x: 226, startPoint y: 142, endPoint x: 143, endPoint y: 139, distance: 82.5
click at [143, 139] on div "账号： 86208127 员工姓名： 类型： 状态： 起始时间： 结束时间： 充值区间： ~ 重 置 查 询" at bounding box center [616, 157] width 953 height 60
type input "stst0819"
click at [737, 169] on button "查 询" at bounding box center [745, 169] width 32 height 16
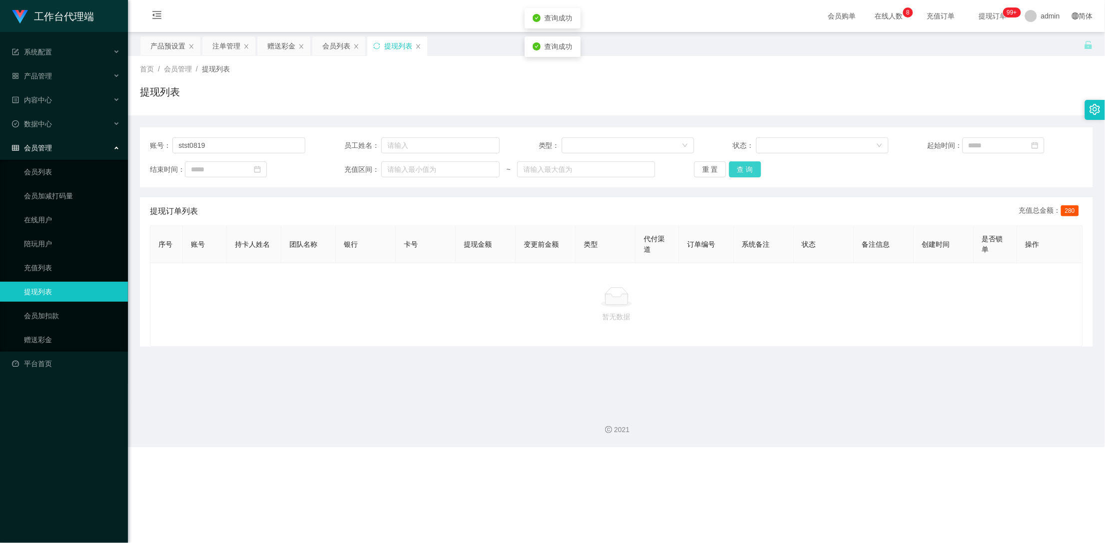
click at [737, 169] on button "查 询" at bounding box center [745, 169] width 32 height 16
click at [737, 169] on div "重 置 查 询" at bounding box center [771, 169] width 155 height 16
click at [737, 169] on button "查 询" at bounding box center [745, 169] width 32 height 16
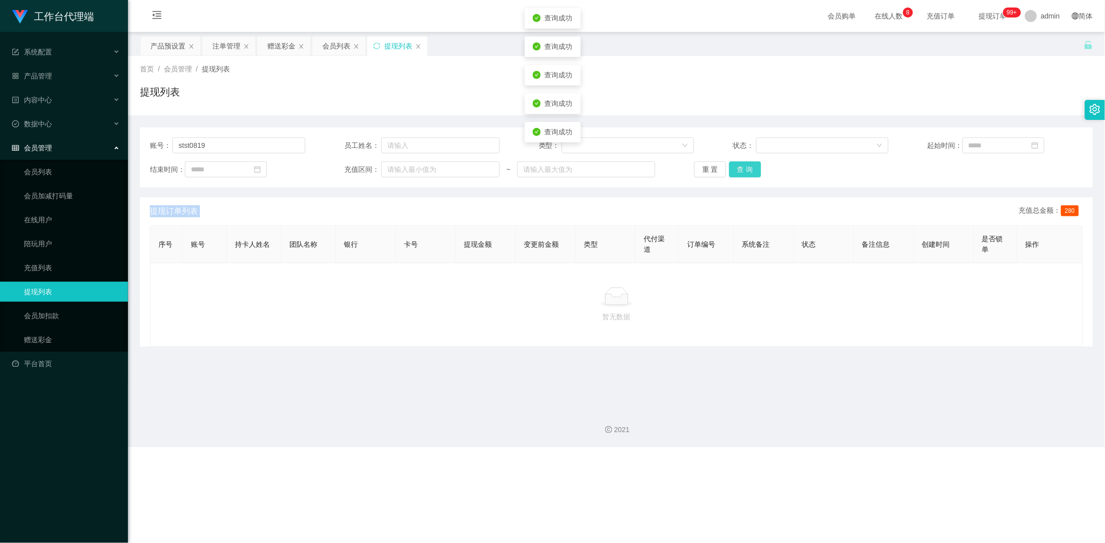
click at [737, 169] on button "查 询" at bounding box center [745, 169] width 32 height 16
click at [737, 169] on button "查 询" at bounding box center [750, 169] width 43 height 16
click at [737, 169] on button "查 询" at bounding box center [745, 169] width 32 height 16
drag, startPoint x: 218, startPoint y: 149, endPoint x: 177, endPoint y: 146, distance: 41.1
click at [177, 146] on input "stst0819" at bounding box center [238, 145] width 133 height 16
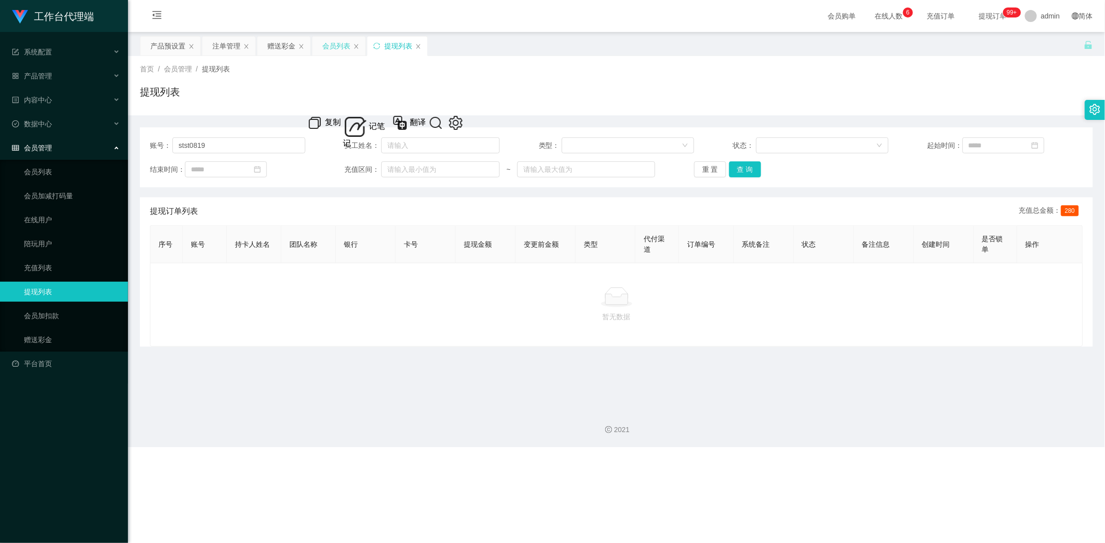
click at [334, 47] on div "会员列表" at bounding box center [336, 45] width 28 height 19
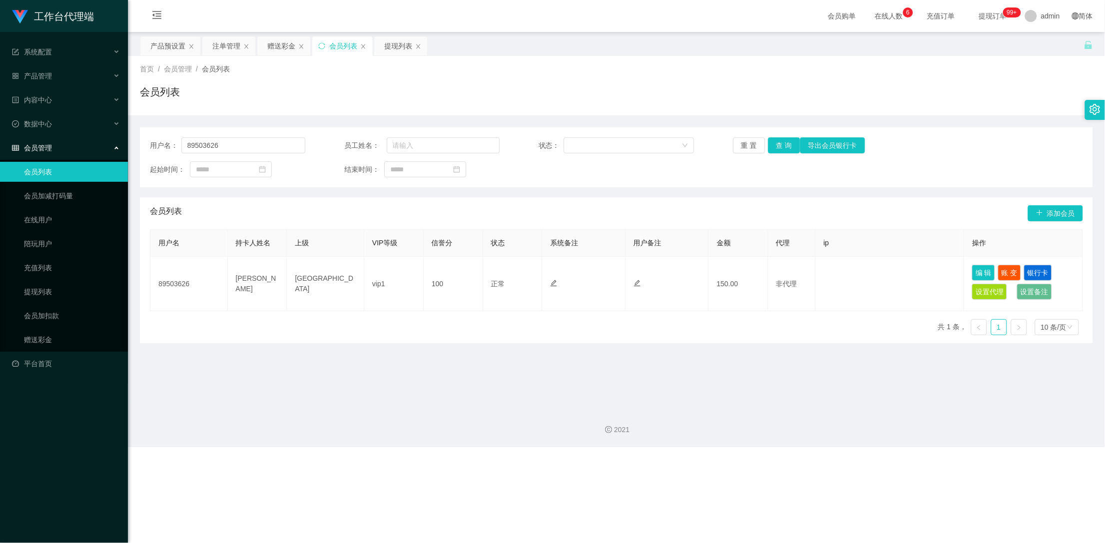
drag, startPoint x: 278, startPoint y: 47, endPoint x: 351, endPoint y: 108, distance: 95.1
click at [278, 48] on div "赠送彩金" at bounding box center [281, 45] width 28 height 19
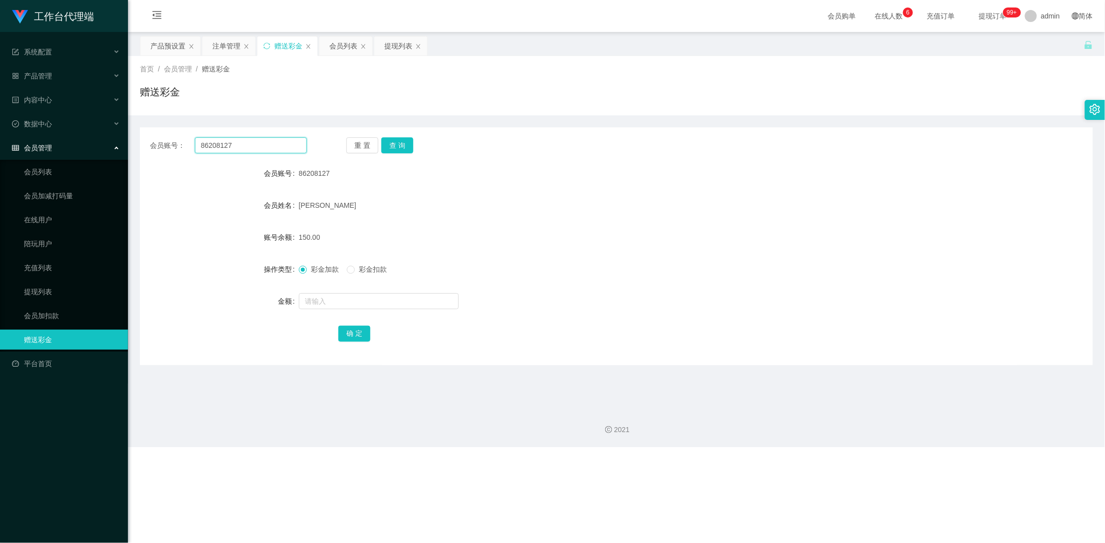
drag, startPoint x: 253, startPoint y: 141, endPoint x: 159, endPoint y: 138, distance: 94.5
click at [159, 138] on div "会员账号： 86208127" at bounding box center [228, 145] width 157 height 16
paste input "stst0819"
type input "stst0819"
click at [391, 144] on button "查 询" at bounding box center [397, 145] width 32 height 16
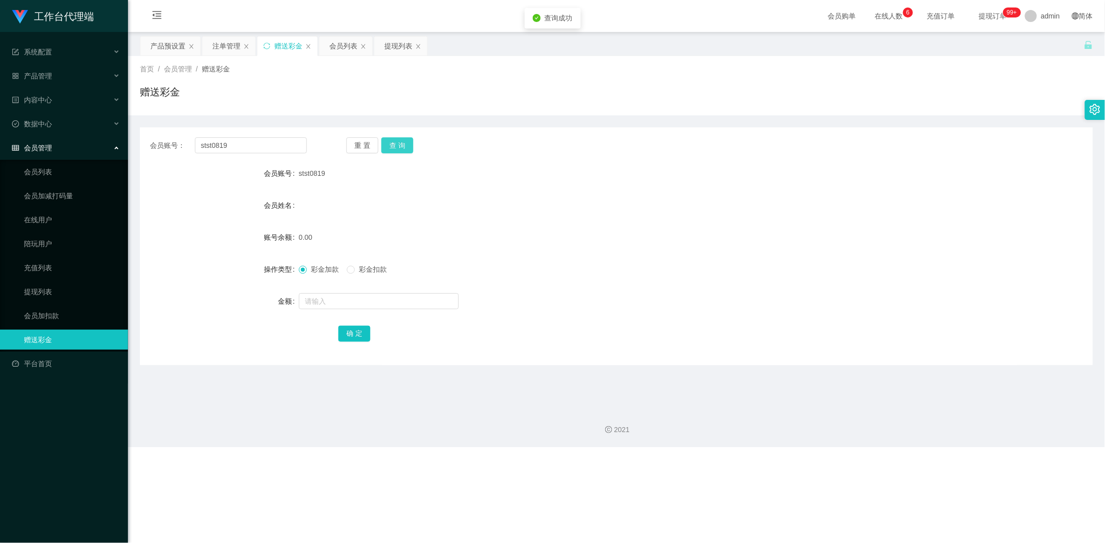
click at [391, 144] on button "查 询" at bounding box center [397, 145] width 32 height 16
